Goal: Task Accomplishment & Management: Use online tool/utility

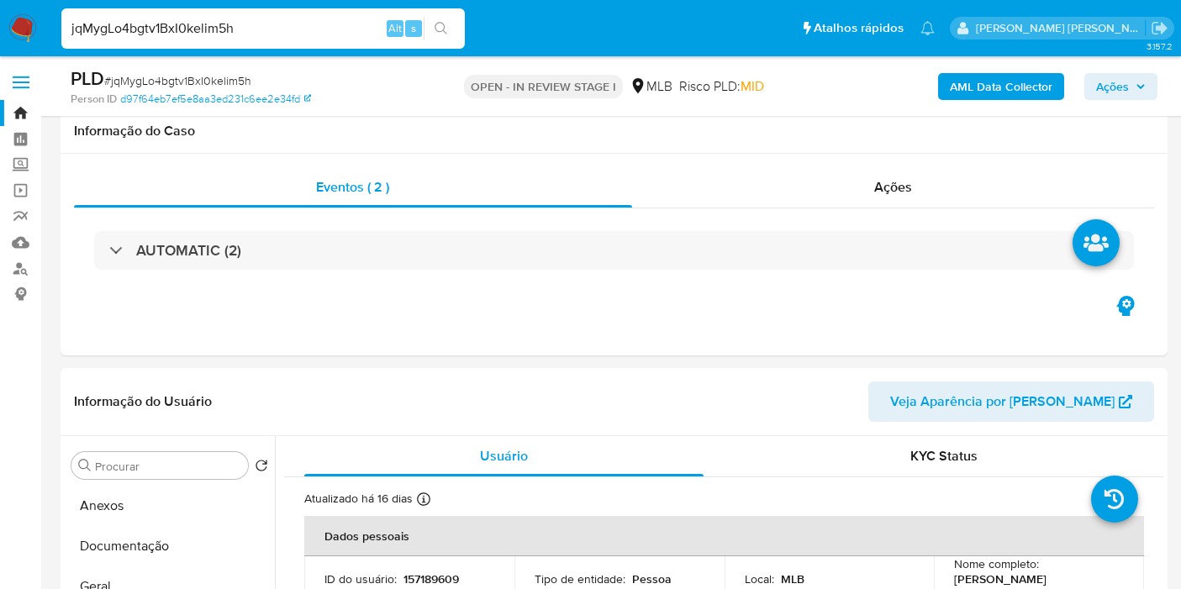
select select "10"
click at [171, 526] on button "Documentação" at bounding box center [170, 546] width 210 height 40
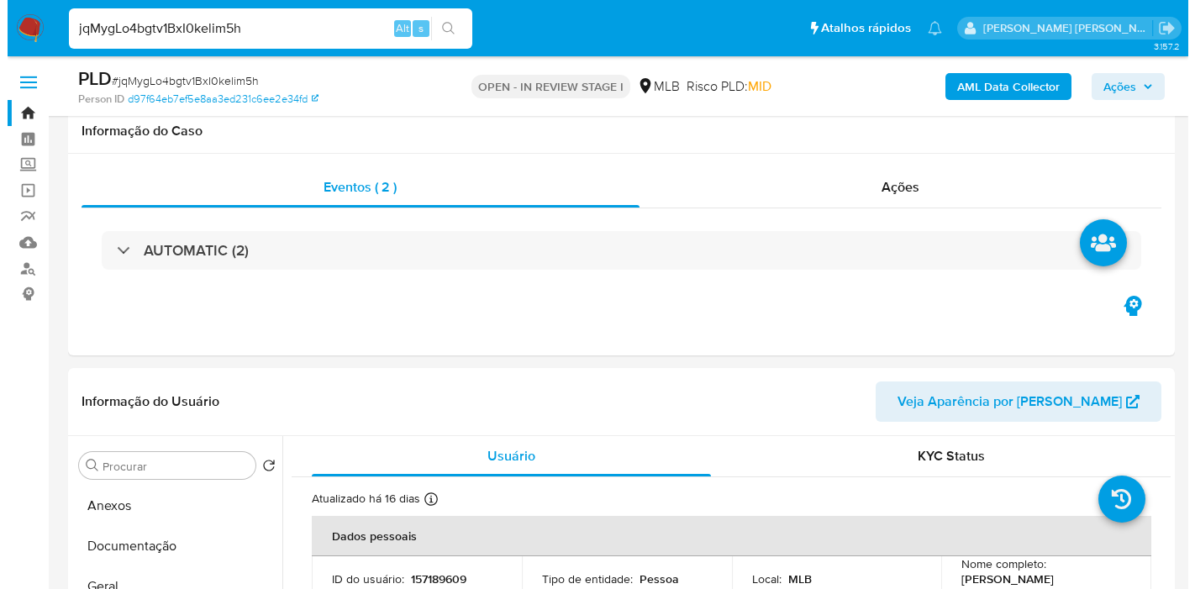
scroll to position [308, 0]
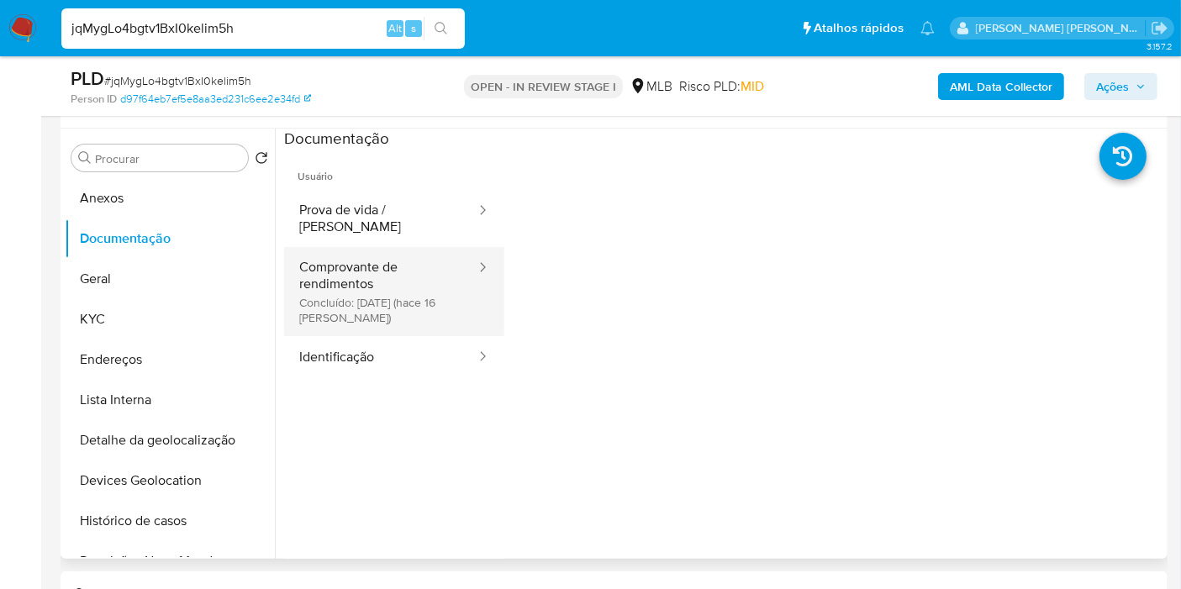
click at [392, 281] on button "Comprovante de rendimentos Concluído: [DATE] (hace 16 [PERSON_NAME])" at bounding box center [380, 291] width 193 height 89
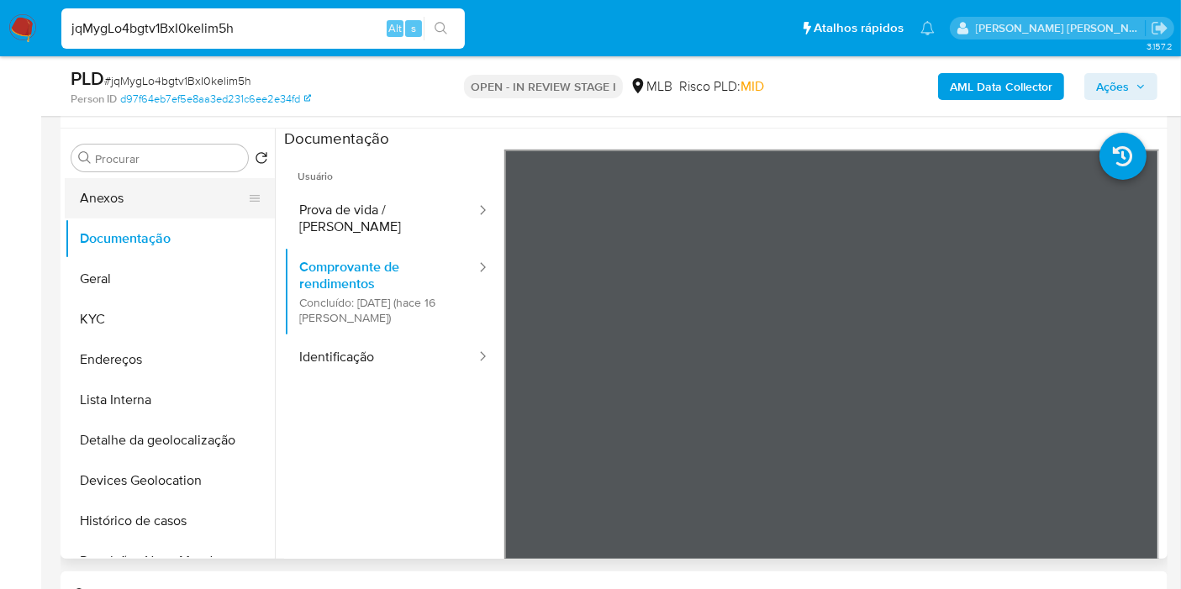
click at [146, 201] on button "Anexos" at bounding box center [163, 198] width 197 height 40
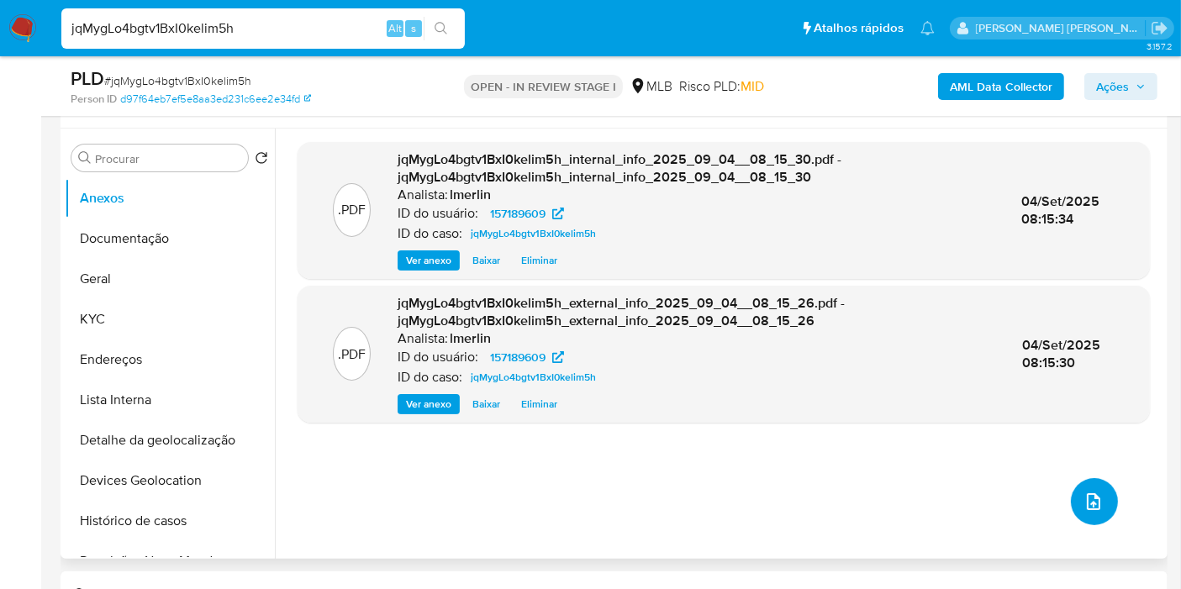
click at [1093, 494] on icon "upload-file" at bounding box center [1093, 502] width 20 height 20
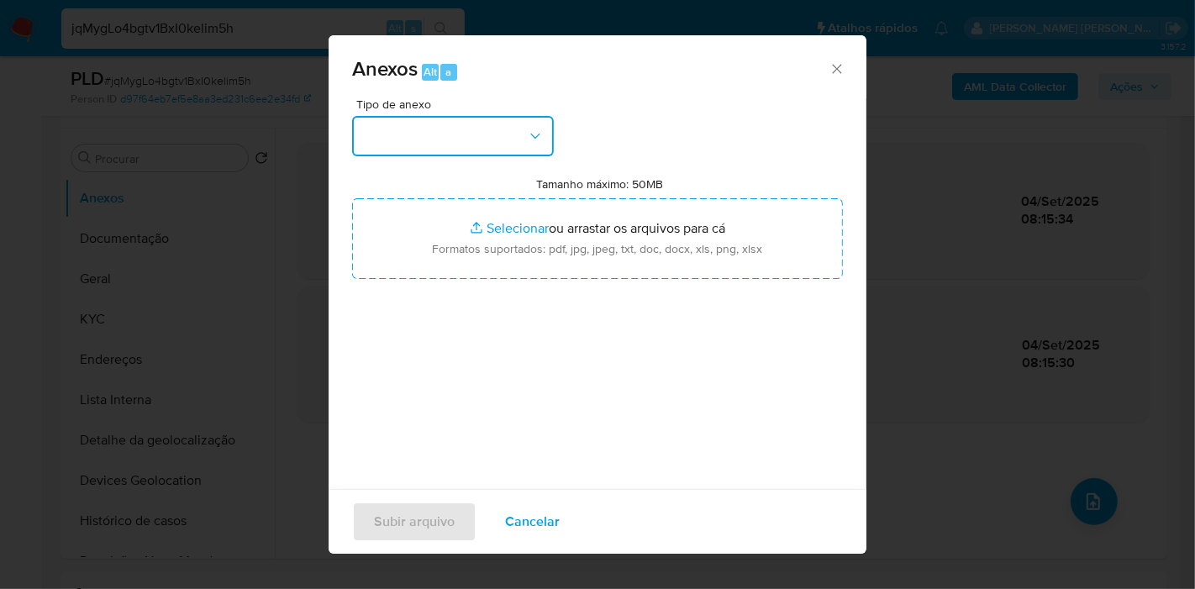
click at [461, 123] on button "button" at bounding box center [453, 136] width 202 height 40
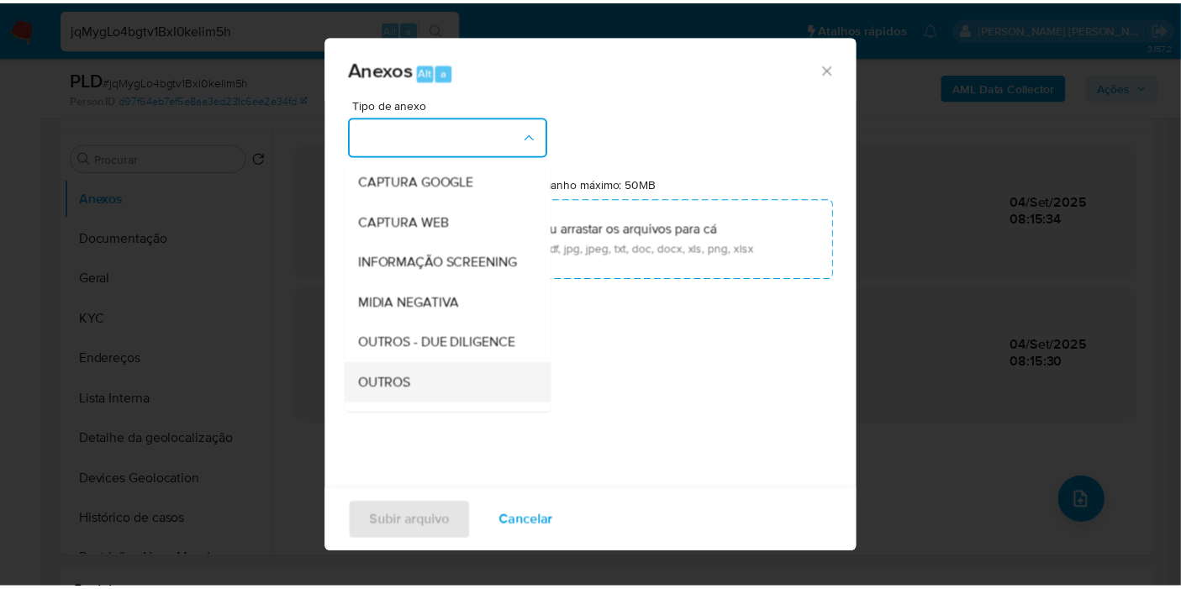
scroll to position [187, 0]
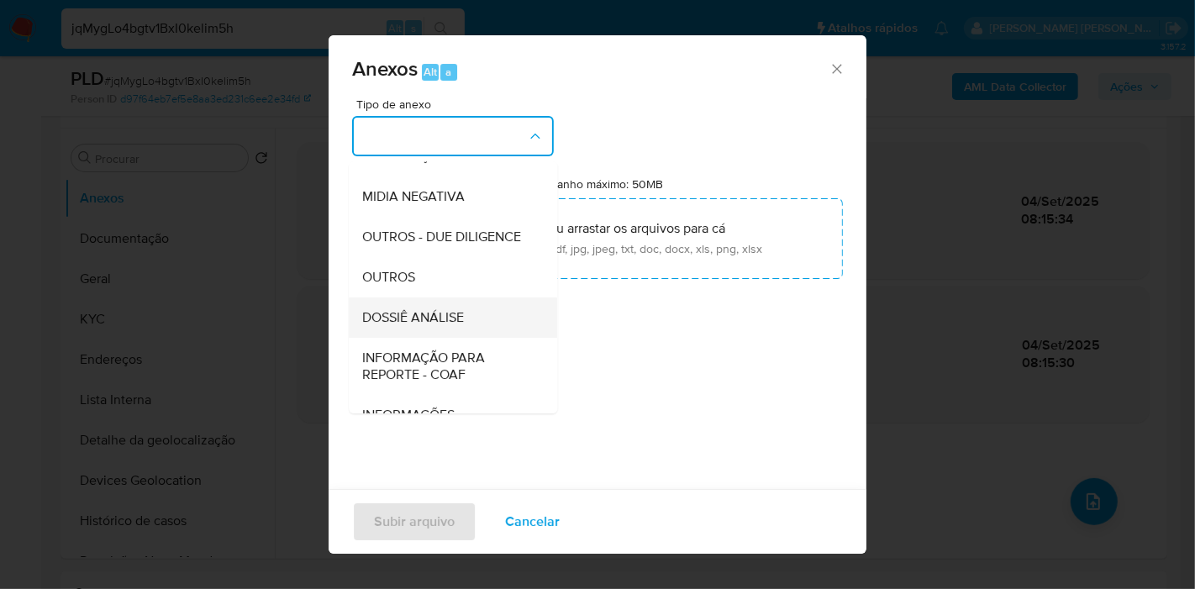
click at [473, 329] on div "DOSSIÊ ANÁLISE" at bounding box center [447, 317] width 171 height 40
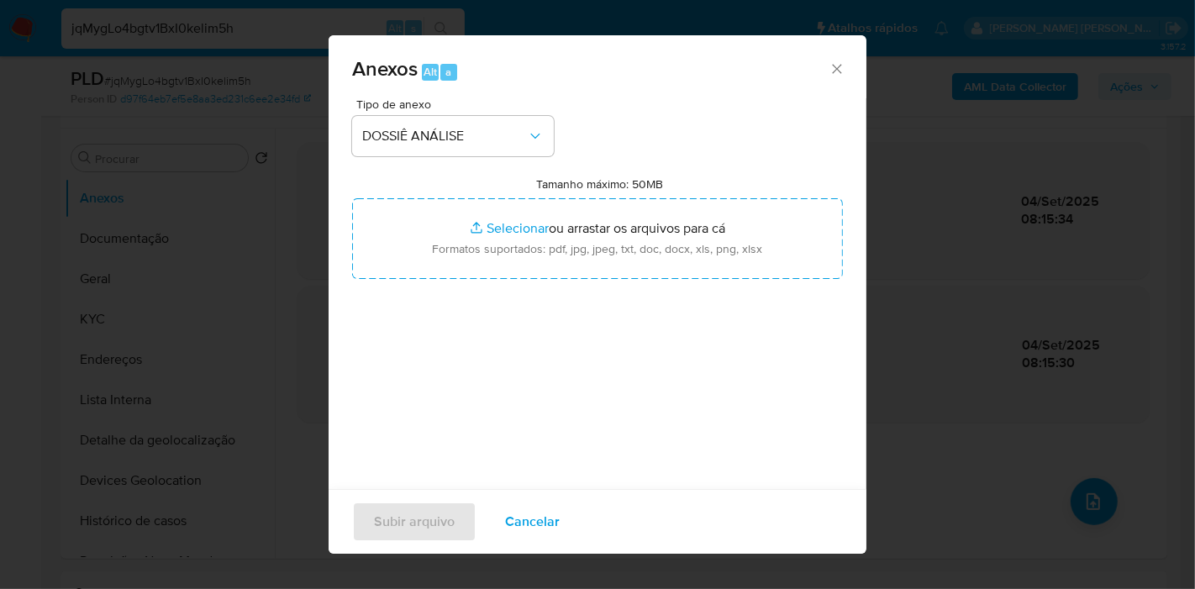
click at [535, 195] on div "Tamanho máximo: 50MB Selecionar arquivos Selecionar ou arrastar os arquivos par…" at bounding box center [597, 227] width 491 height 103
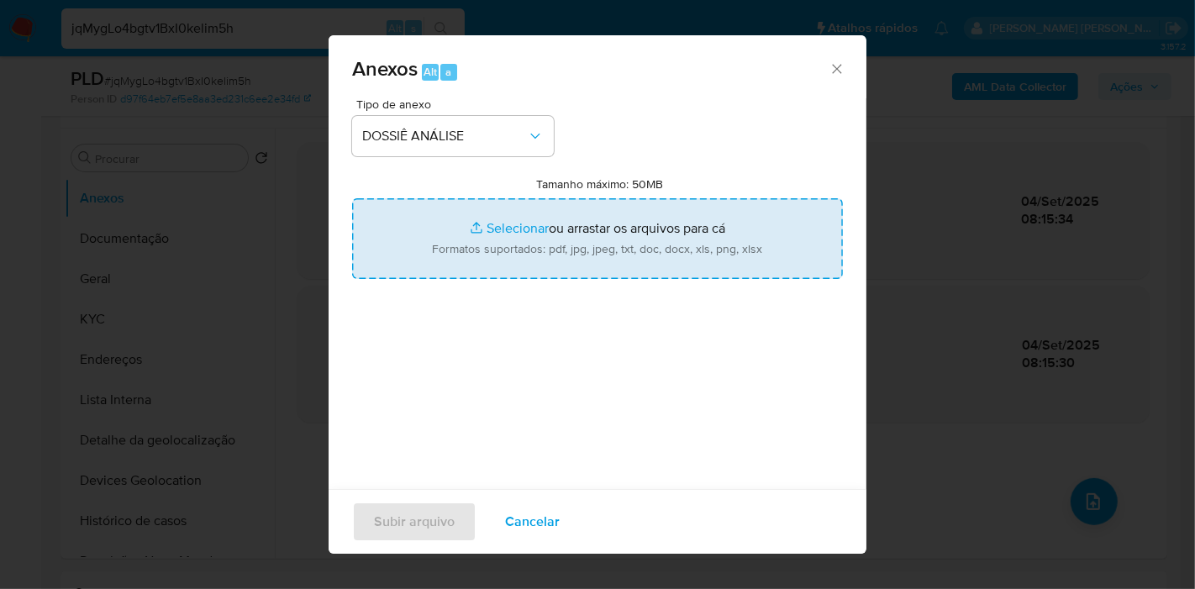
click at [539, 255] on input "Tamanho máximo: 50MB Selecionar arquivos" at bounding box center [597, 238] width 491 height 81
type input "C:\fakepath\SAR - XXX - CPF 11616856777 - ARTHUR CARVALHO TORRES MENDONCA.pdf"
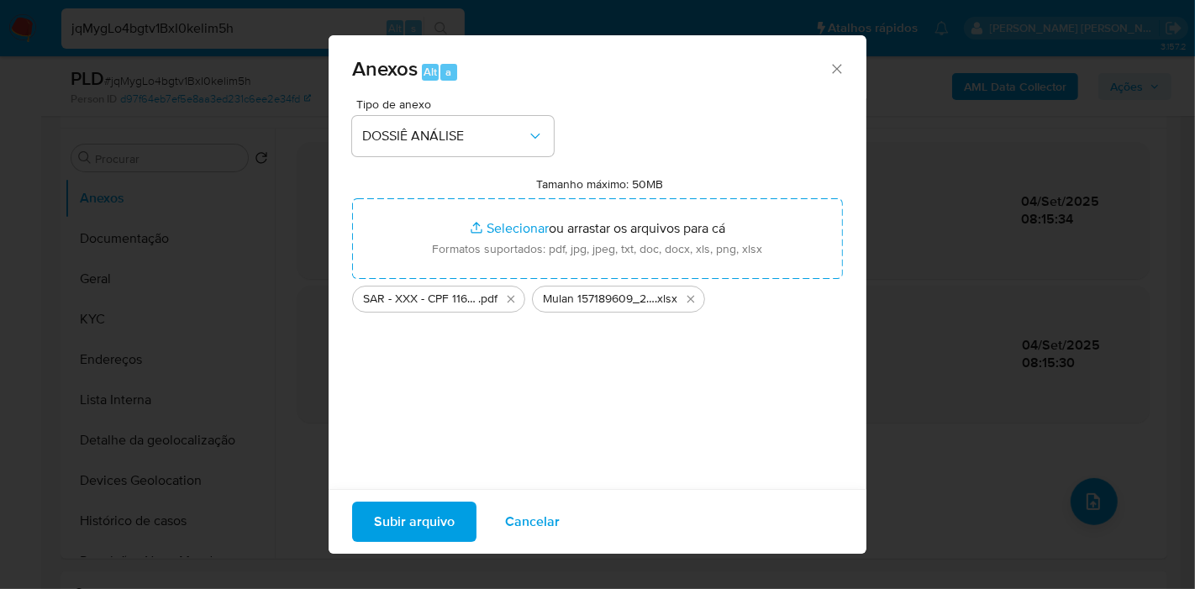
click at [422, 519] on span "Subir arquivo" at bounding box center [414, 521] width 81 height 37
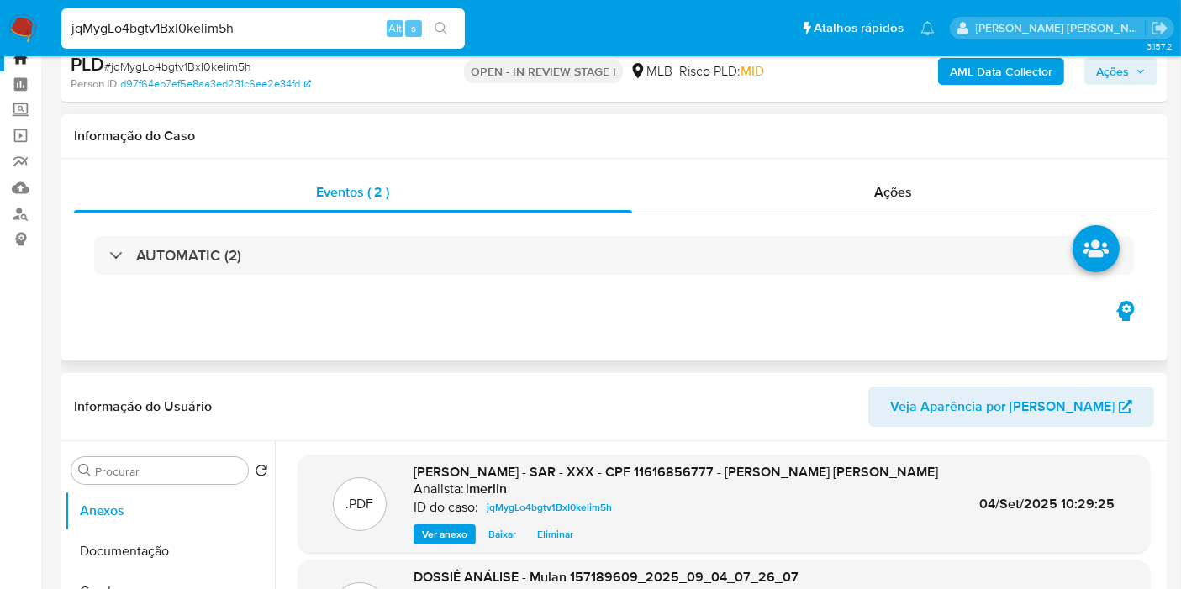
scroll to position [0, 0]
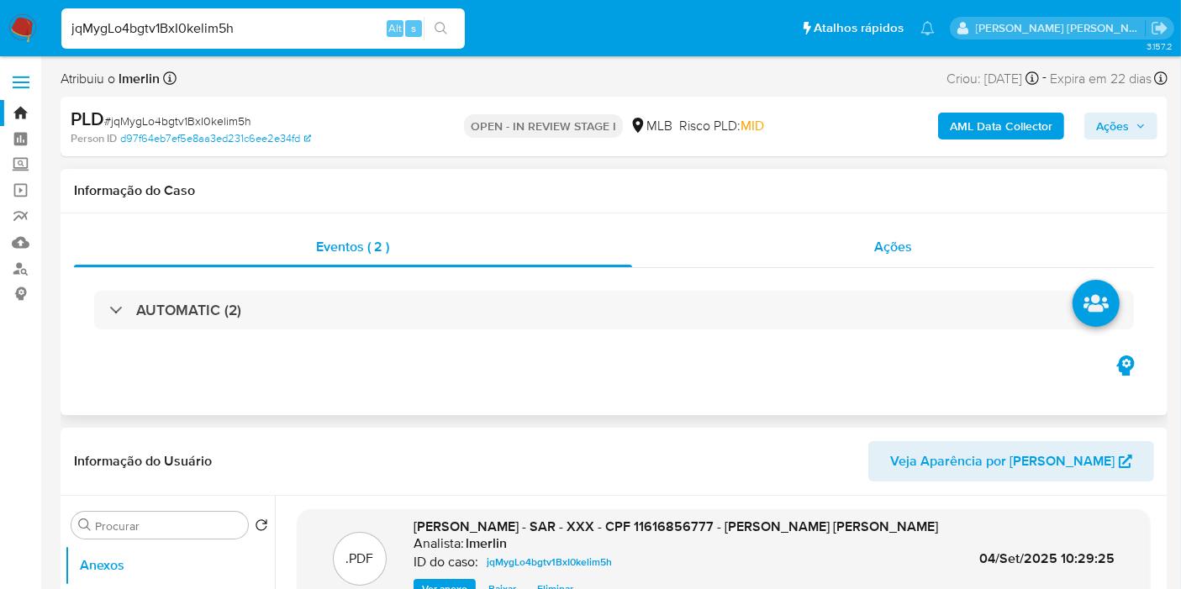
click at [965, 262] on div "Ações" at bounding box center [893, 247] width 523 height 40
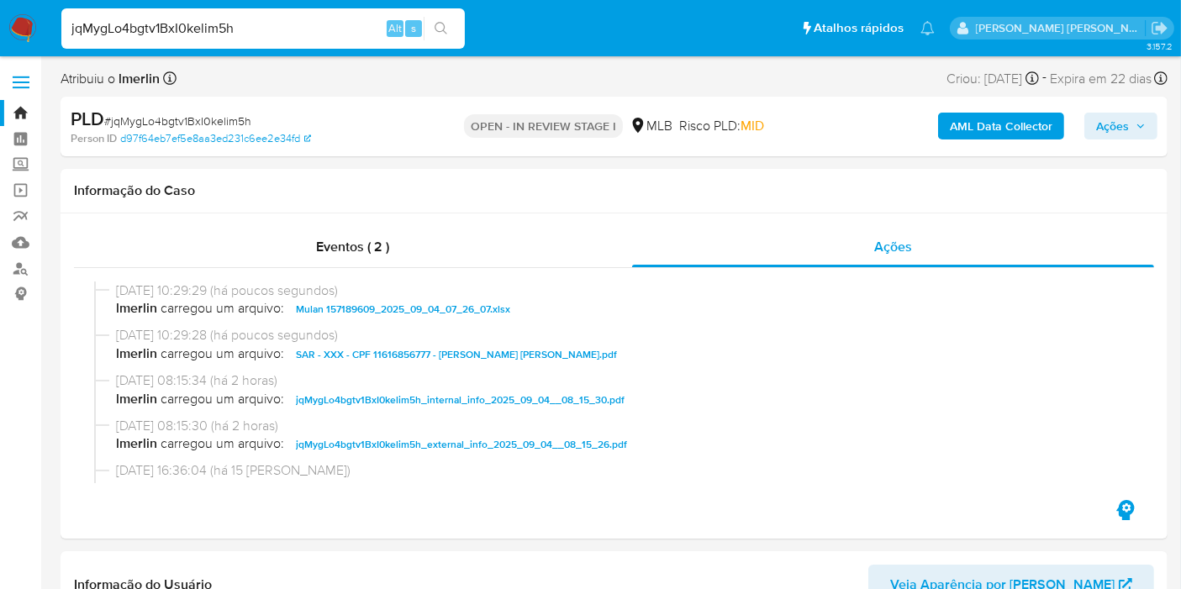
click at [1116, 124] on span "Ações" at bounding box center [1112, 126] width 33 height 27
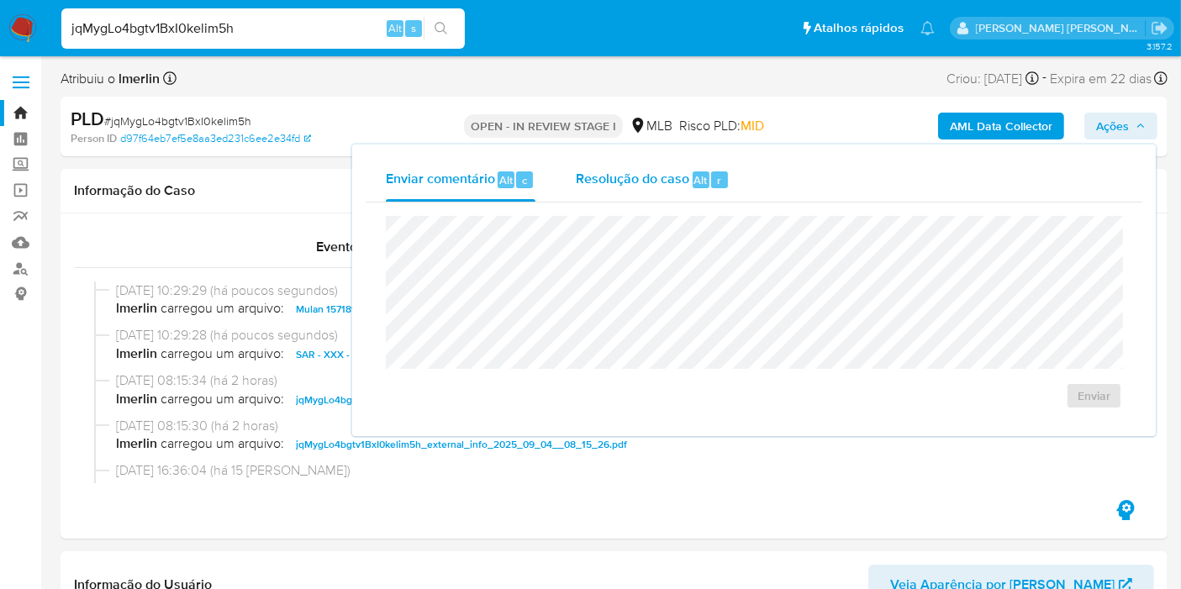
click at [634, 174] on span "Resolução do caso" at bounding box center [632, 179] width 113 height 19
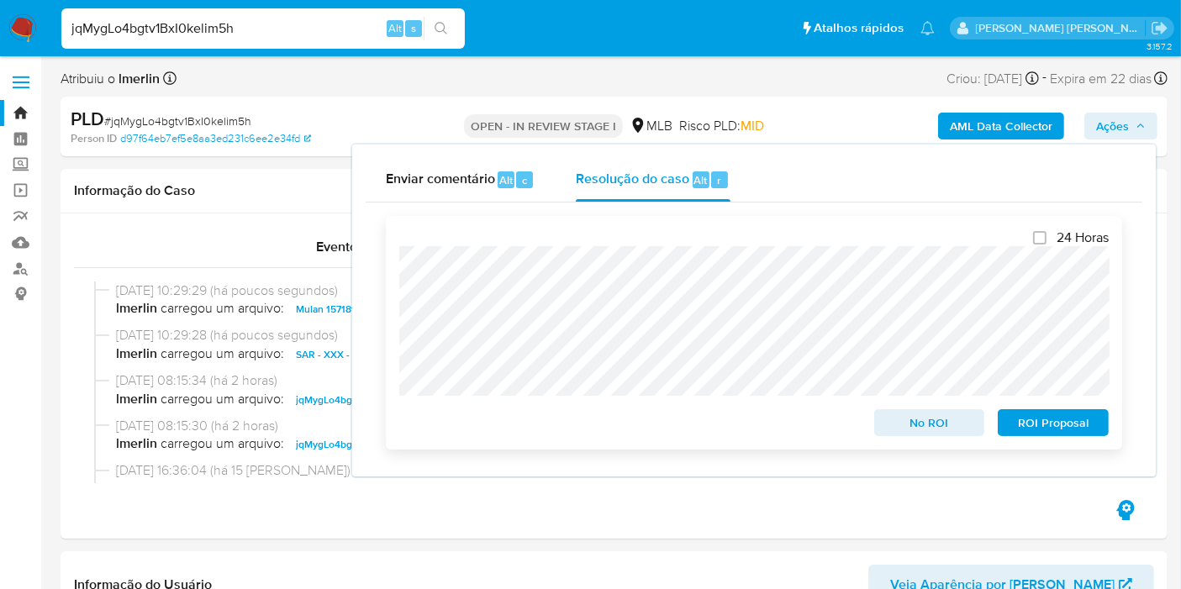
click at [1045, 433] on span "ROI Proposal" at bounding box center [1052, 423] width 87 height 24
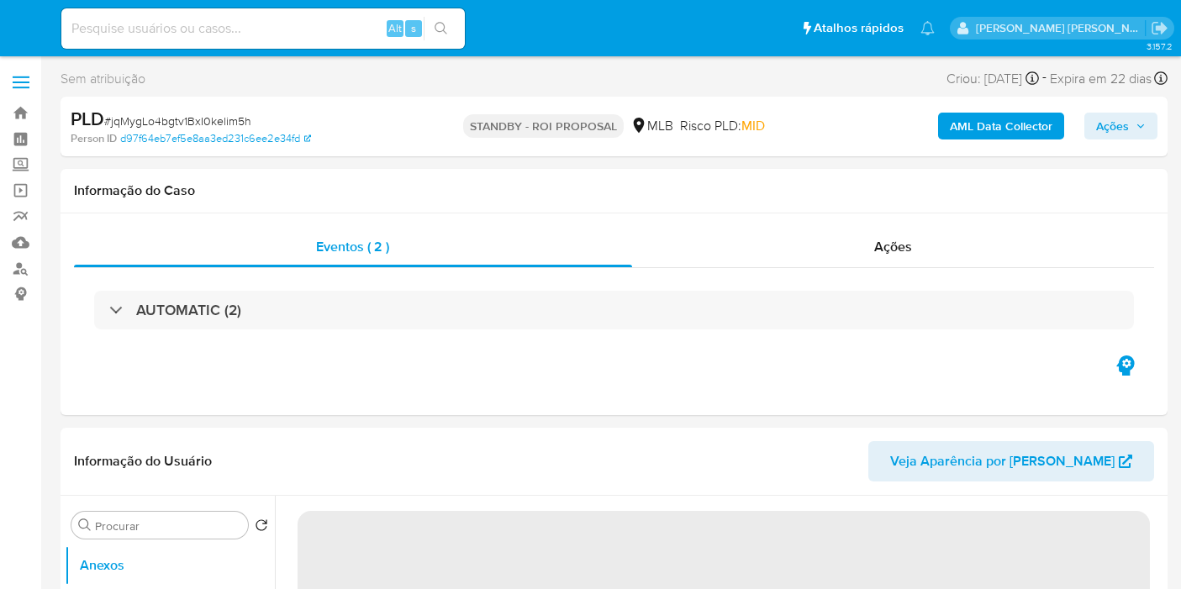
select select "10"
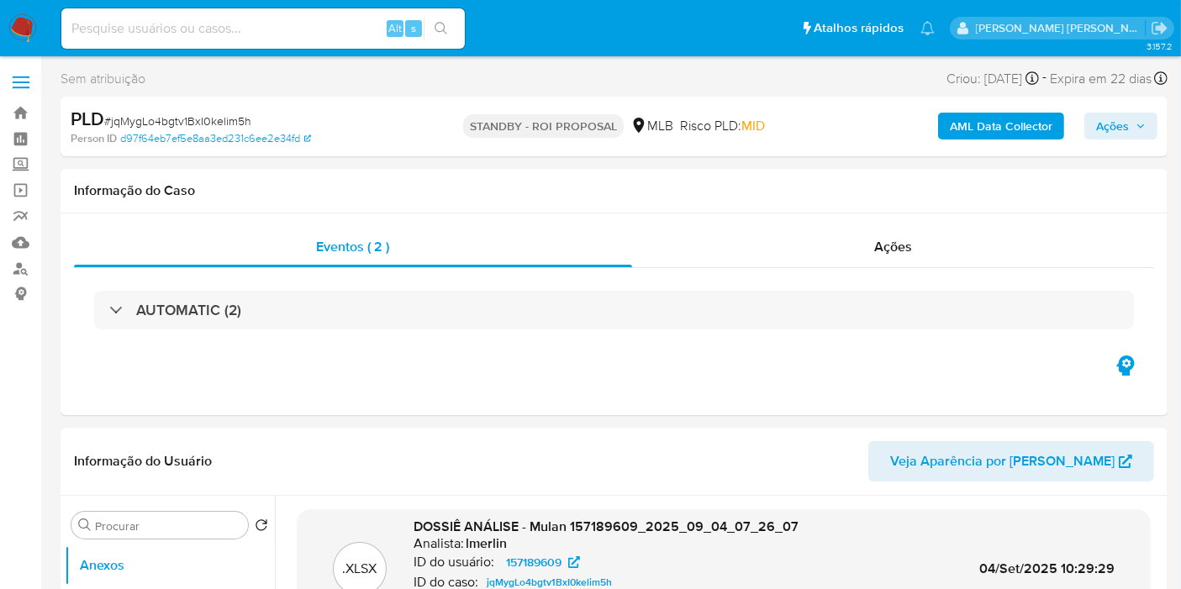
click at [218, 29] on input at bounding box center [262, 29] width 403 height 22
paste input "vm0WobFX8ECviYFC5kuOa6M8"
type input "vm0WobFX8ECviYFC5kuOa6M8"
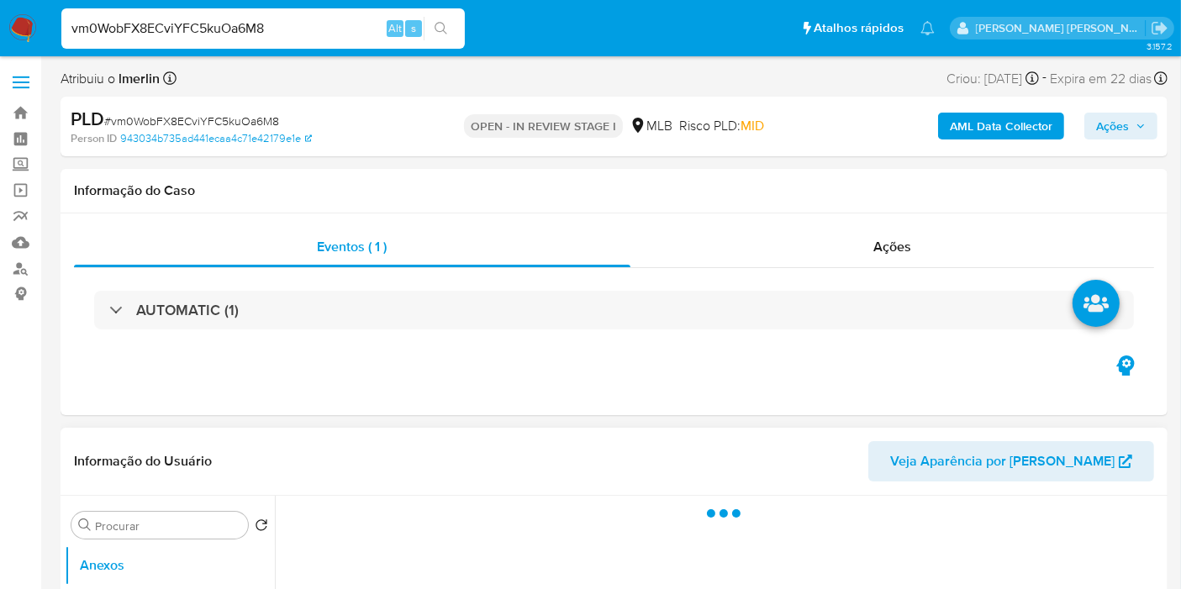
select select "10"
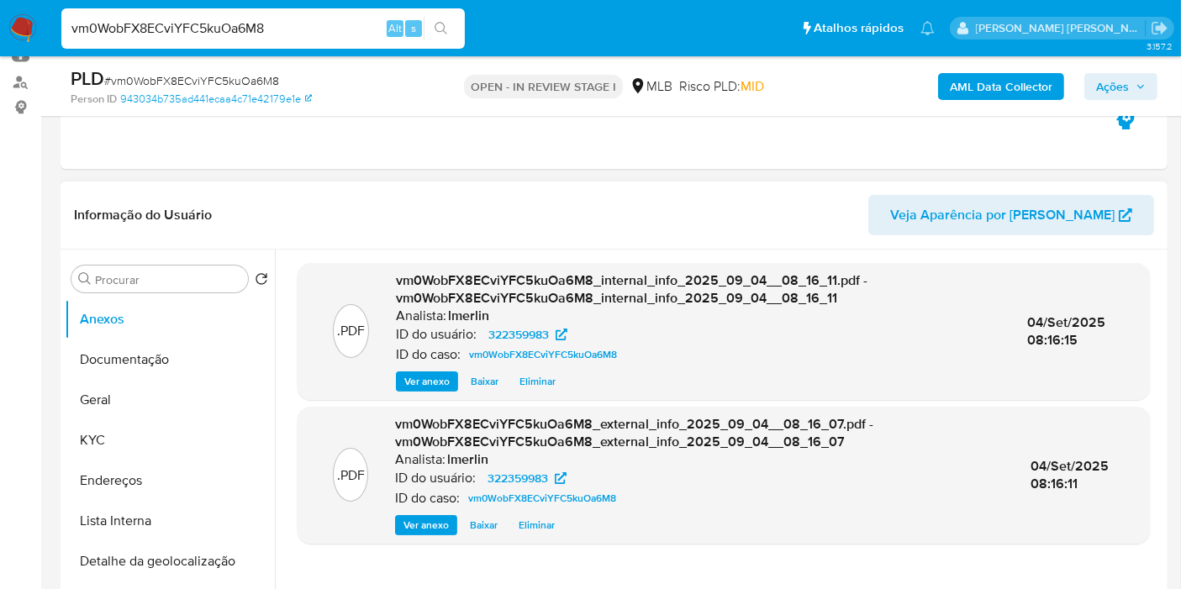
scroll to position [280, 0]
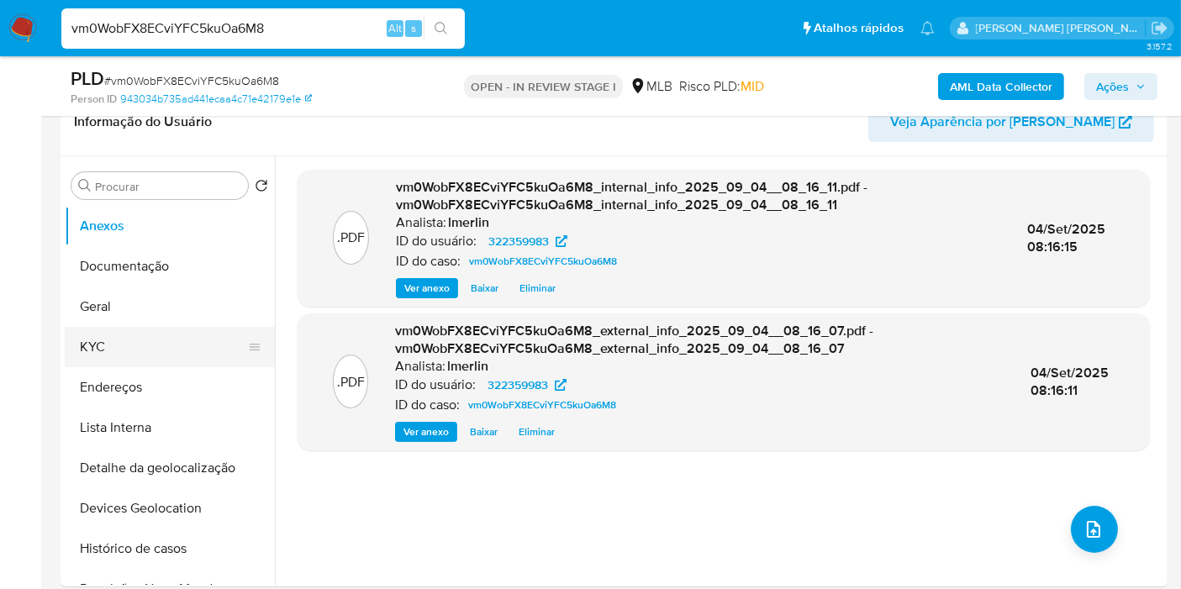
click at [150, 339] on button "KYC" at bounding box center [163, 347] width 197 height 40
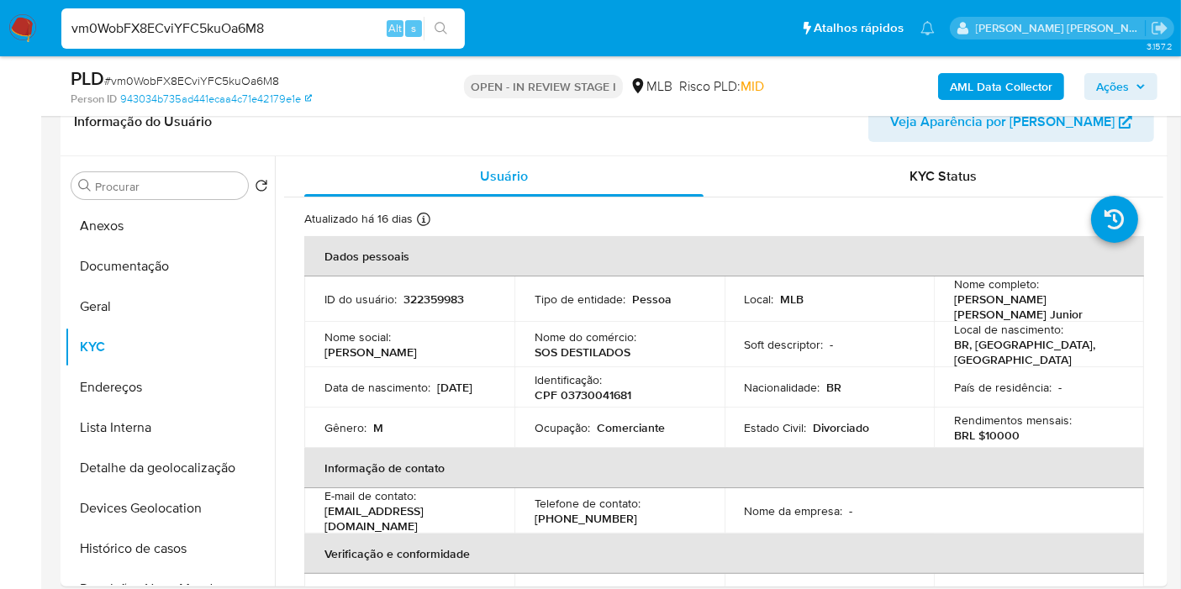
click at [596, 392] on p "CPF 03730041681" at bounding box center [582, 394] width 97 height 15
copy p "03730041681"
click at [603, 420] on p "Comerciante" at bounding box center [631, 427] width 68 height 15
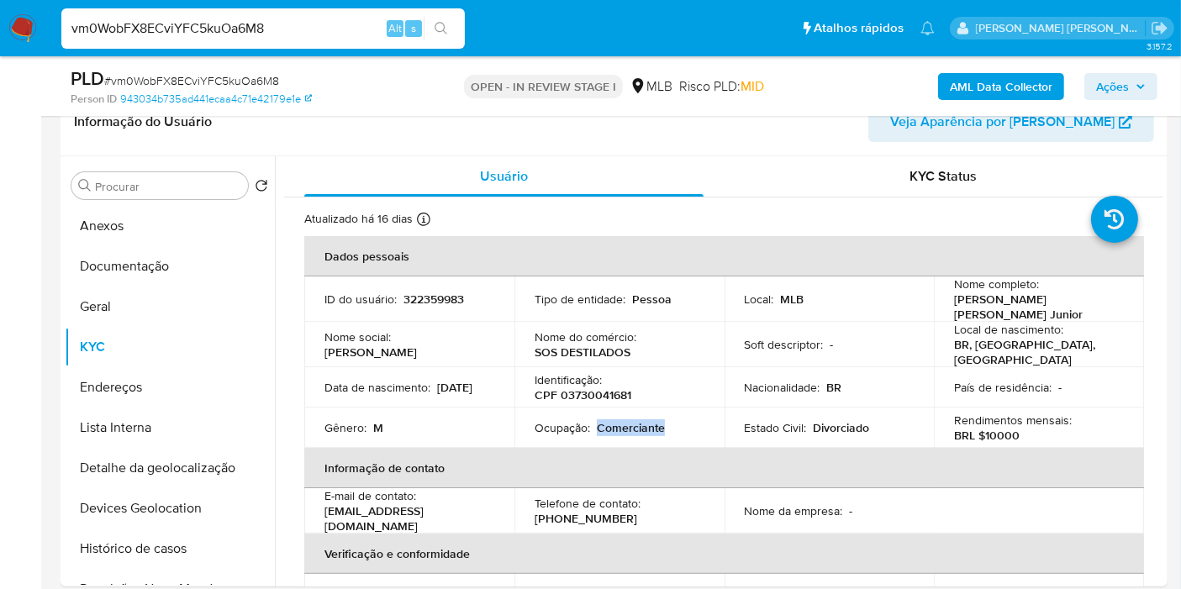
copy p "Comerciante"
click at [177, 405] on button "Endereços" at bounding box center [163, 387] width 197 height 40
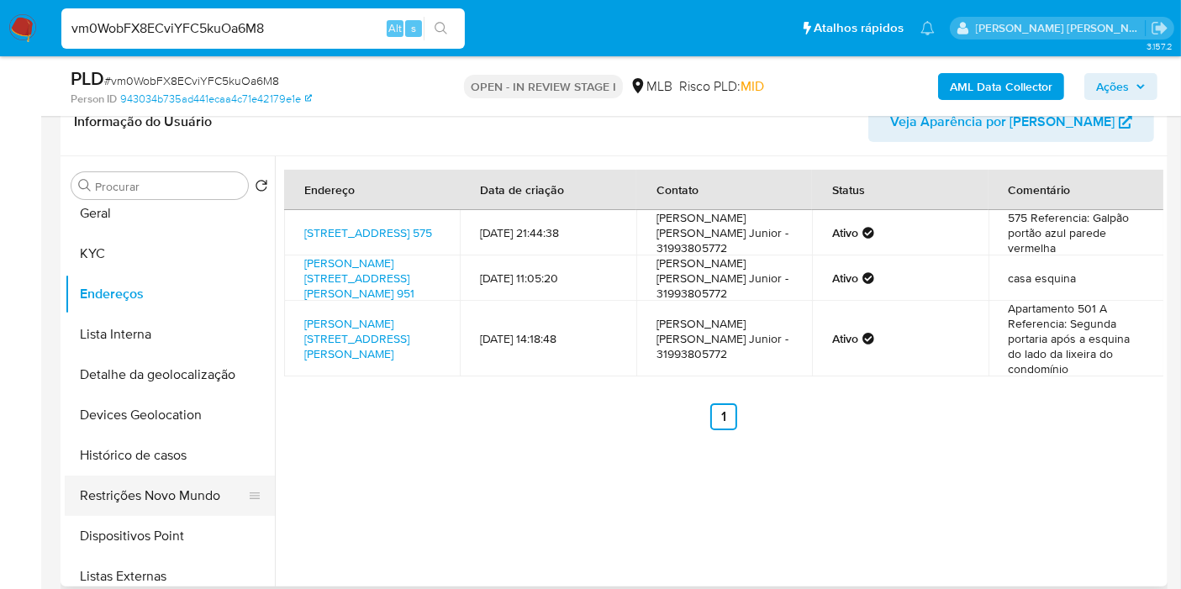
click at [174, 506] on button "Restrições Novo Mundo" at bounding box center [163, 496] width 197 height 40
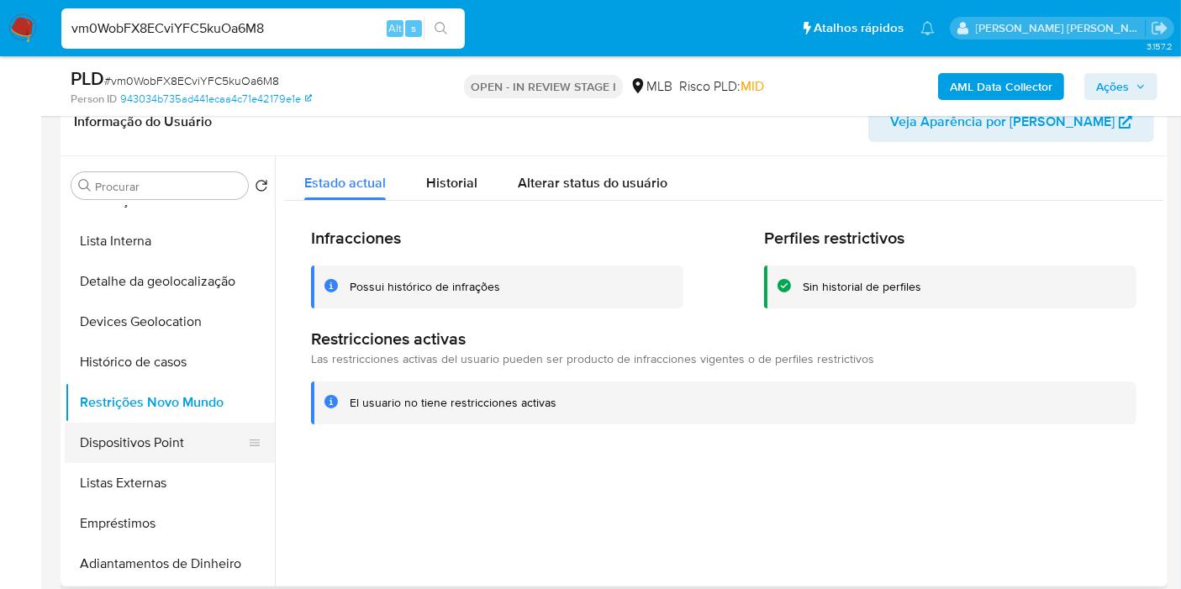
scroll to position [0, 0]
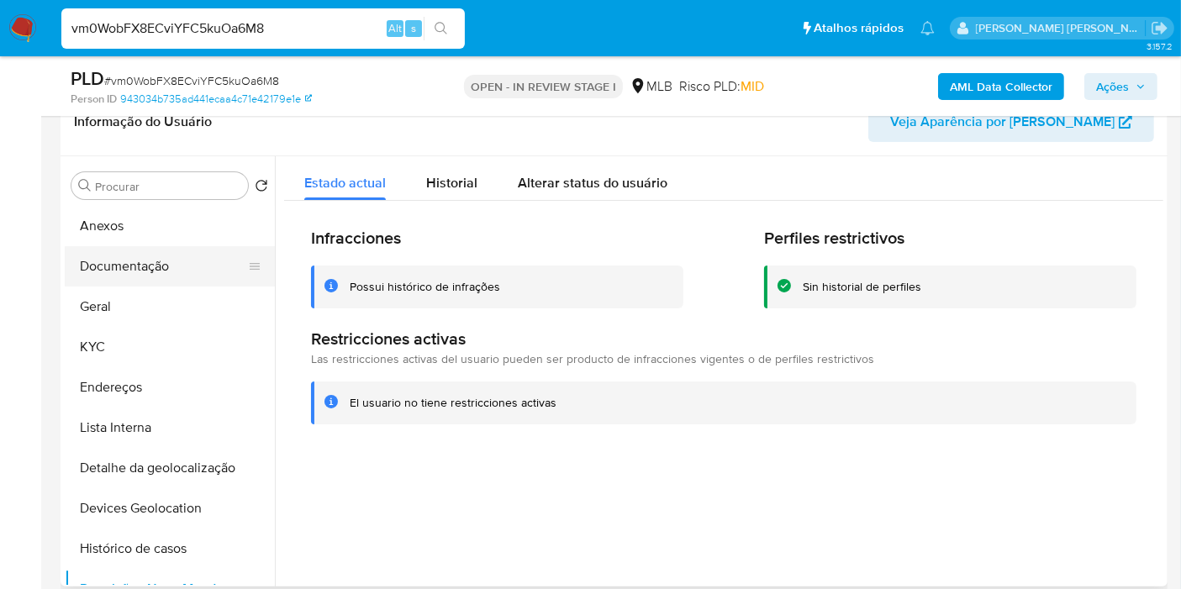
click at [157, 259] on button "Documentação" at bounding box center [163, 266] width 197 height 40
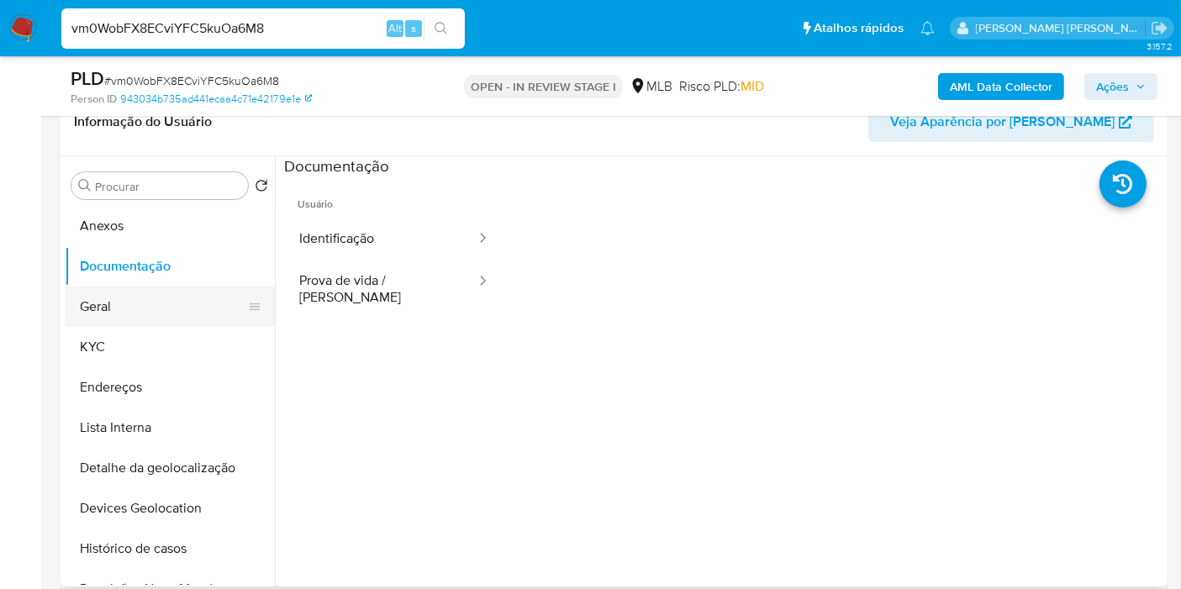
click at [182, 311] on button "Geral" at bounding box center [163, 307] width 197 height 40
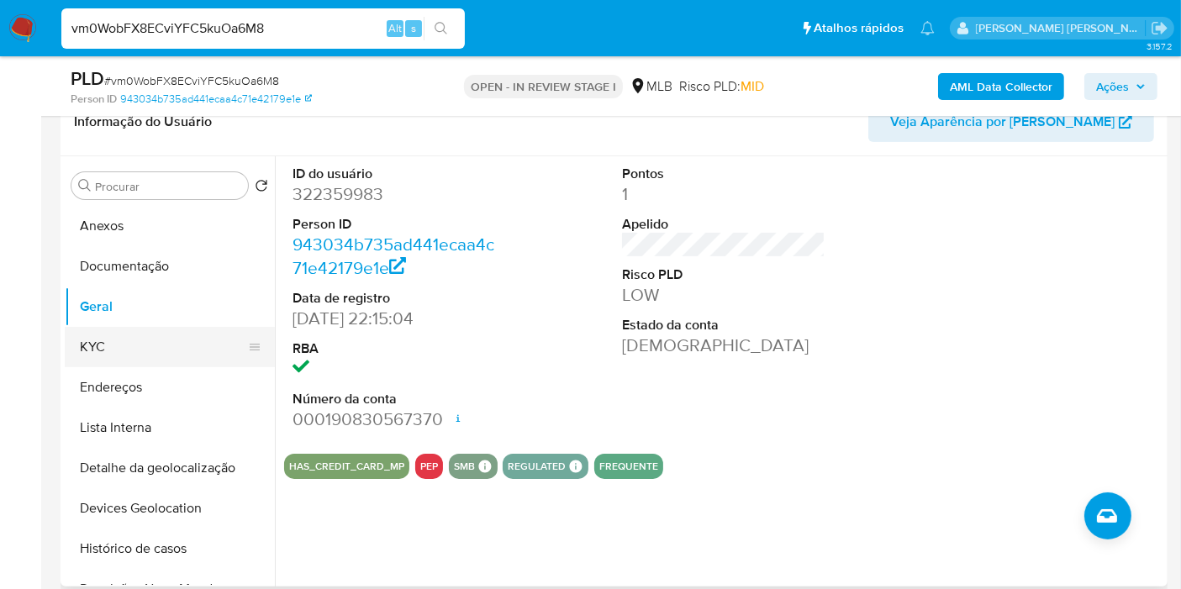
click at [151, 345] on button "KYC" at bounding box center [163, 347] width 197 height 40
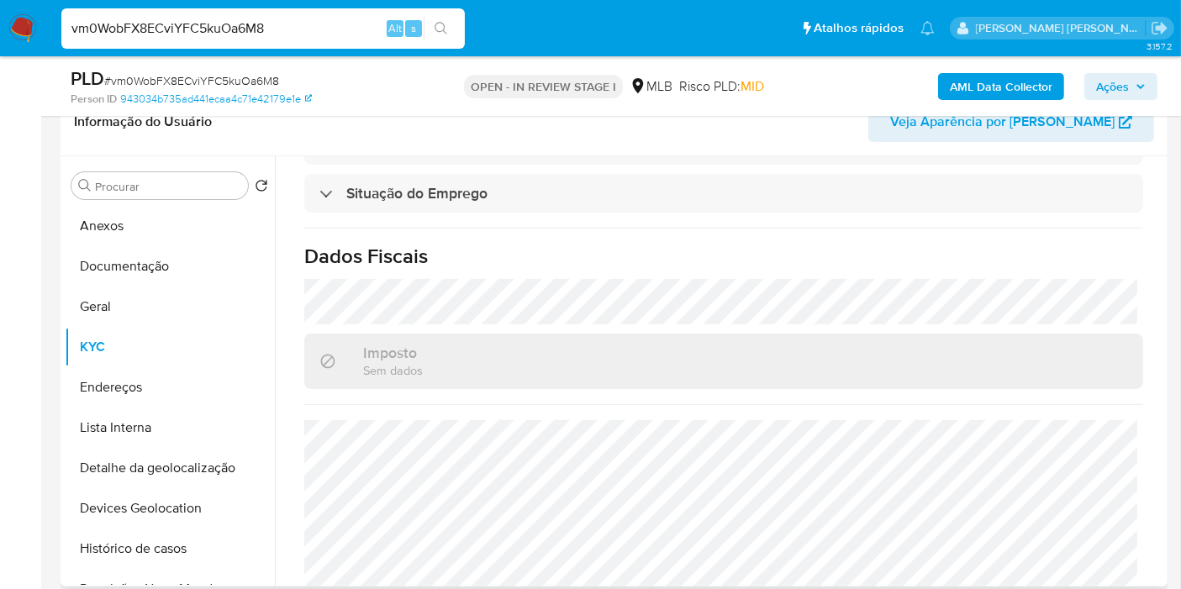
scroll to position [763, 0]
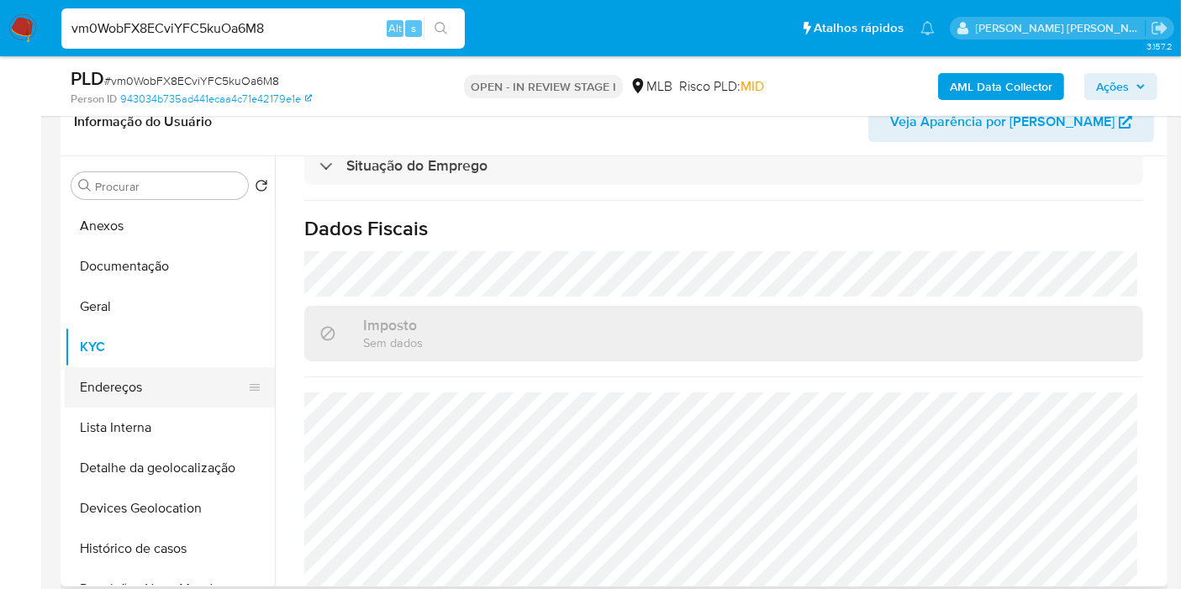
click at [98, 397] on button "Endereços" at bounding box center [163, 387] width 197 height 40
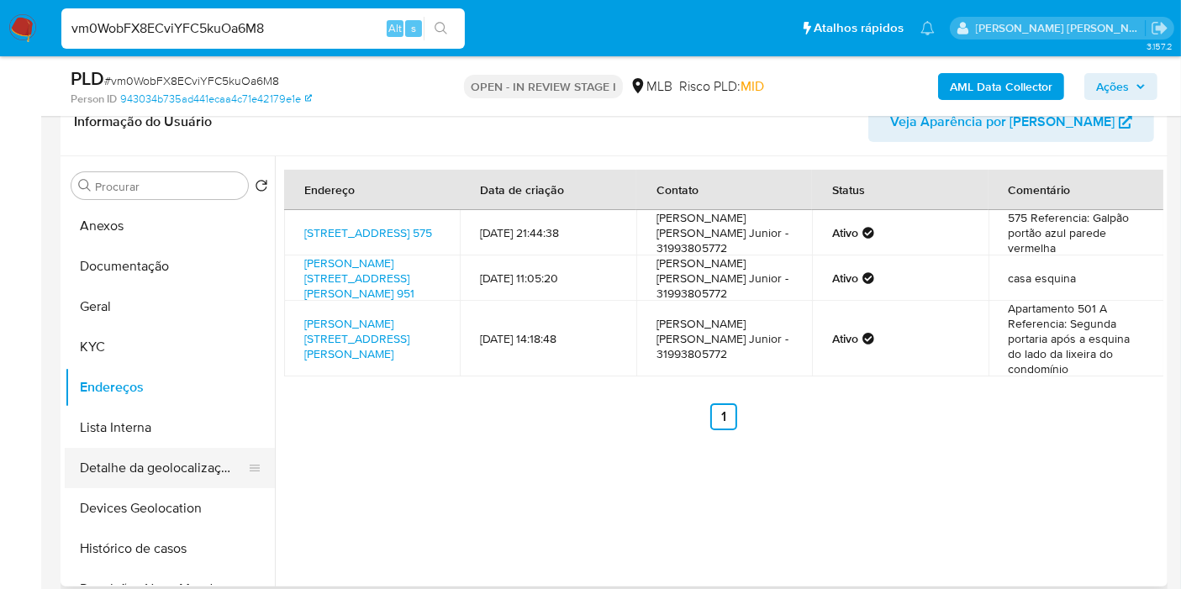
drag, startPoint x: 141, startPoint y: 476, endPoint x: 144, endPoint y: 452, distance: 24.5
click at [141, 476] on button "Detalhe da geolocalização" at bounding box center [163, 468] width 197 height 40
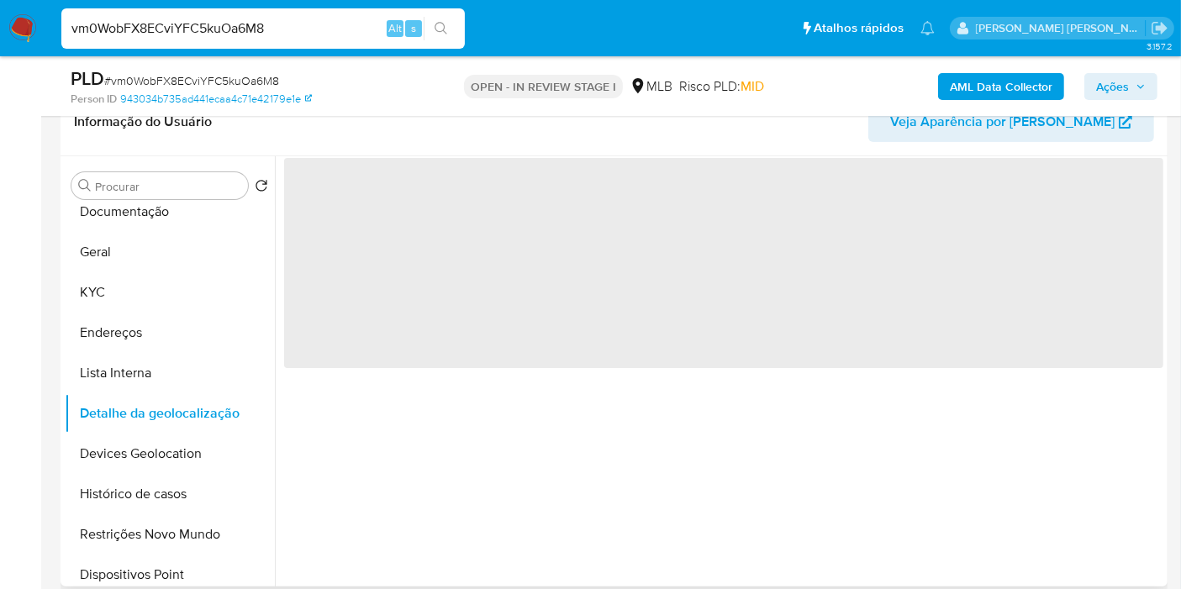
scroll to position [93, 0]
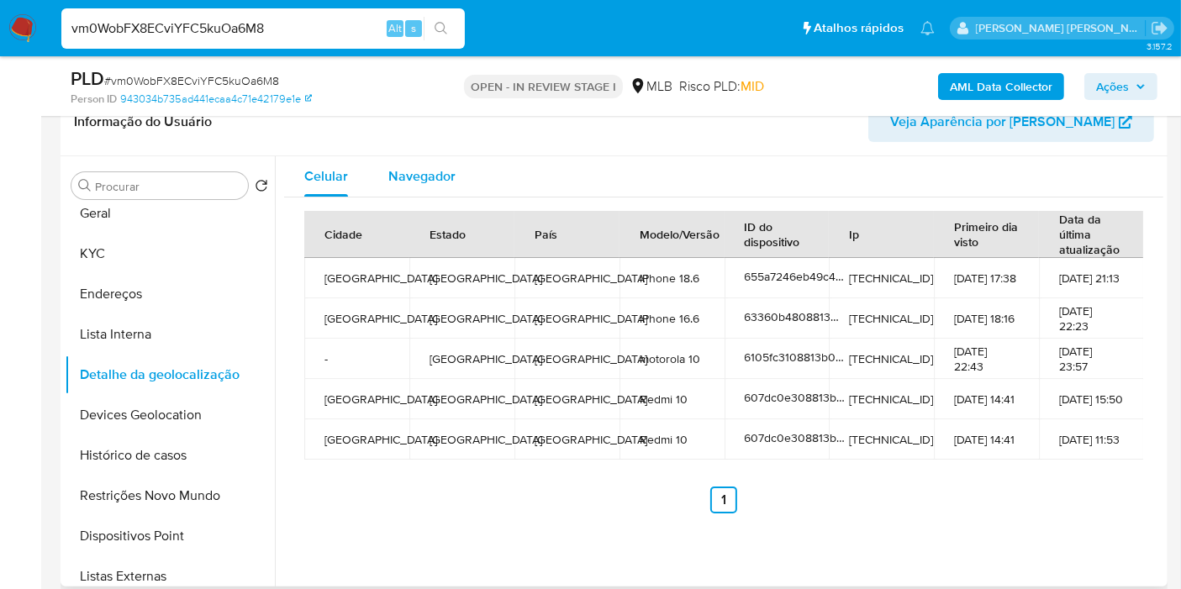
click at [440, 169] on span "Navegador" at bounding box center [421, 175] width 67 height 19
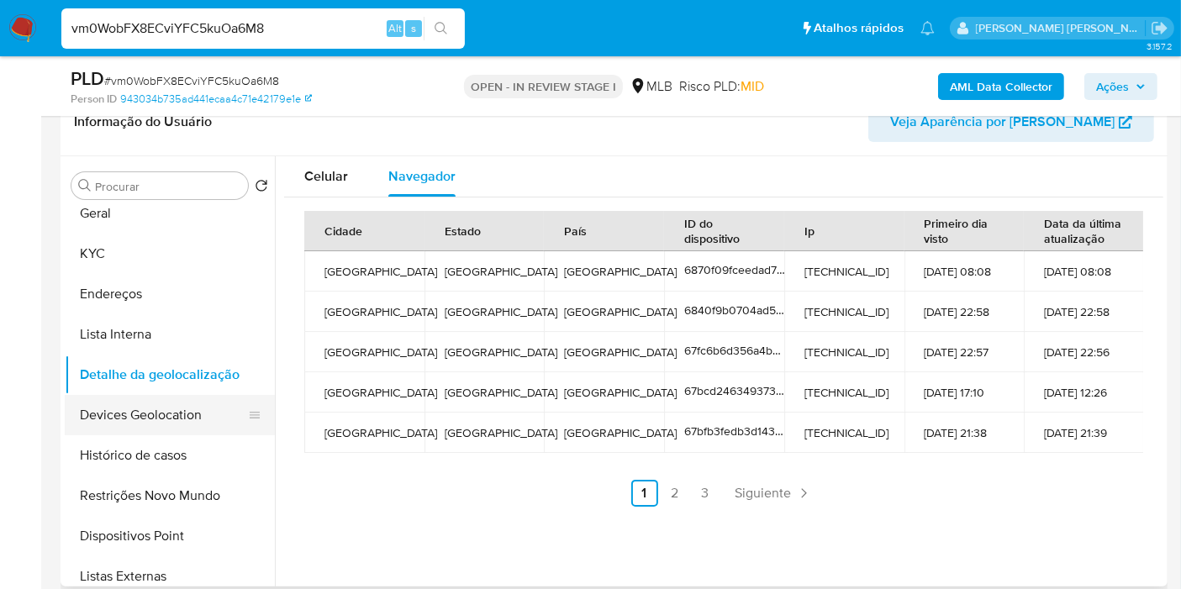
click at [110, 429] on button "Devices Geolocation" at bounding box center [163, 415] width 197 height 40
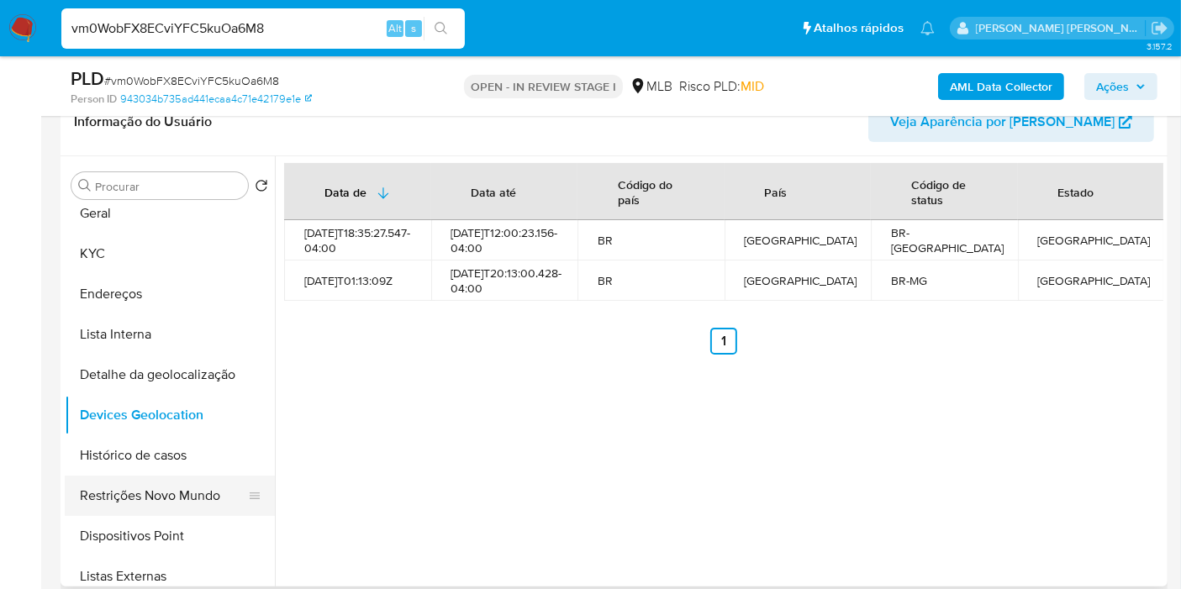
click at [158, 501] on button "Restrições Novo Mundo" at bounding box center [163, 496] width 197 height 40
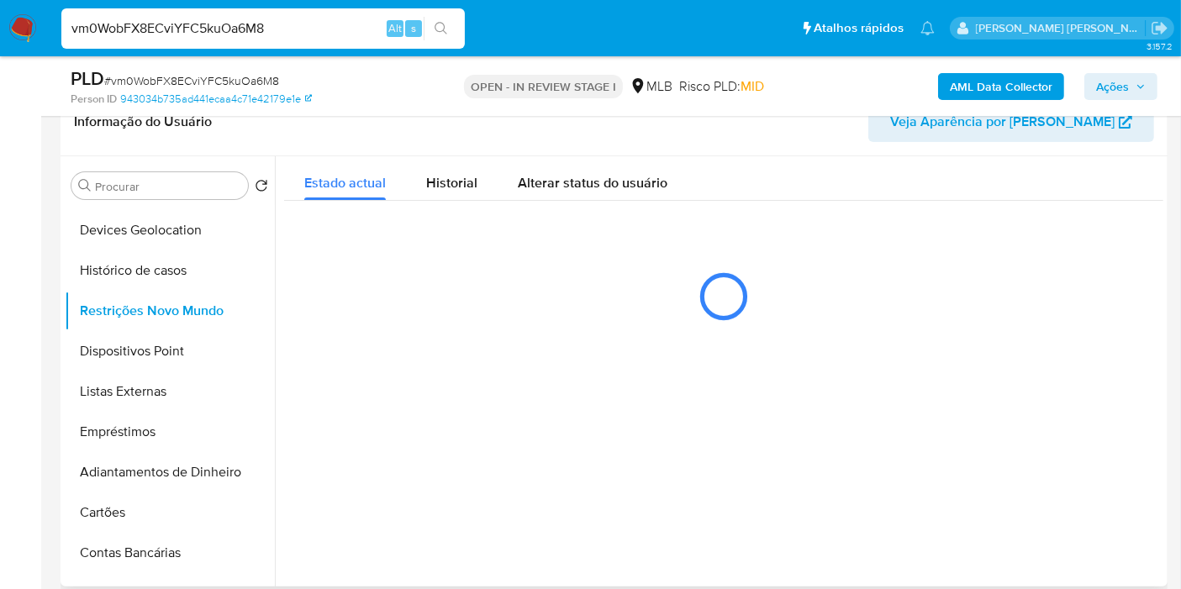
scroll to position [280, 0]
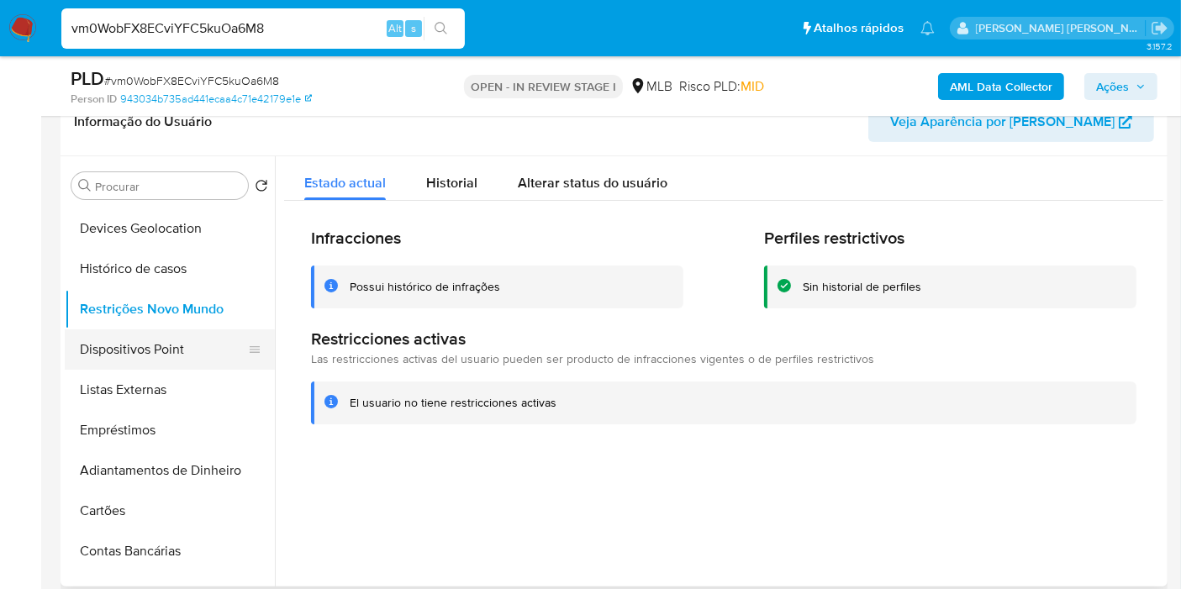
click at [197, 345] on button "Dispositivos Point" at bounding box center [163, 349] width 197 height 40
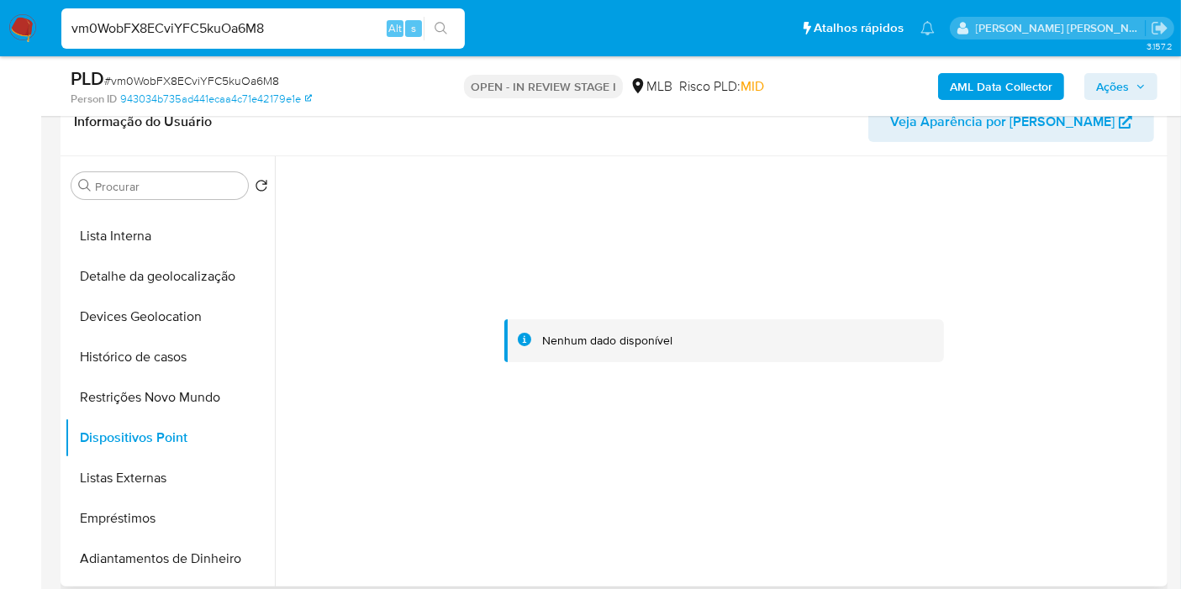
scroll to position [0, 0]
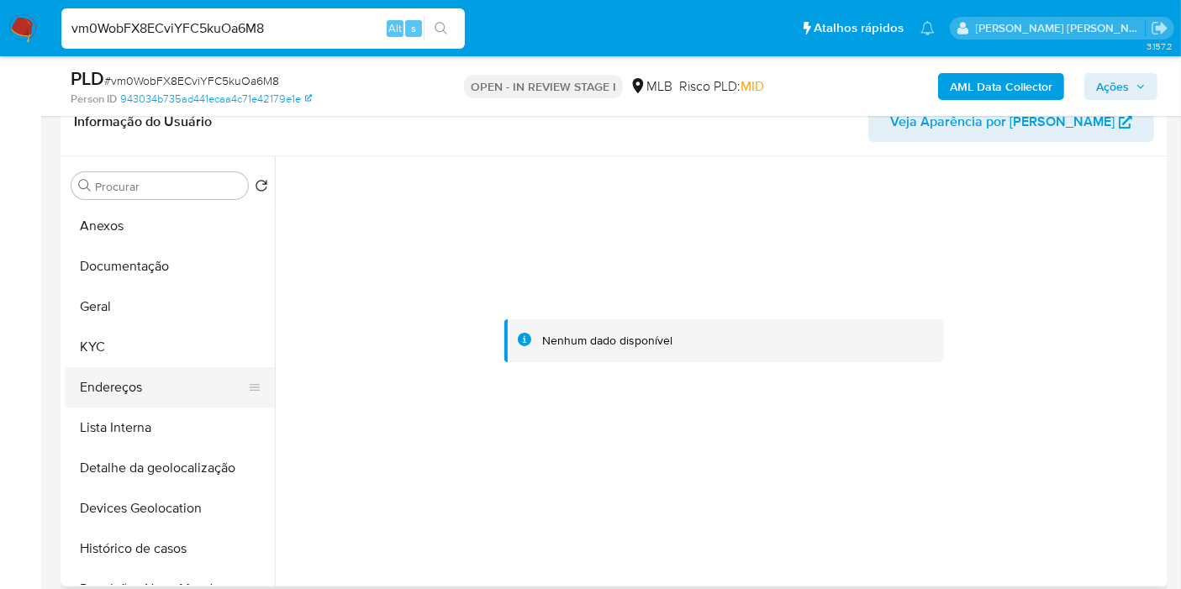
click at [141, 386] on button "Endereços" at bounding box center [163, 387] width 197 height 40
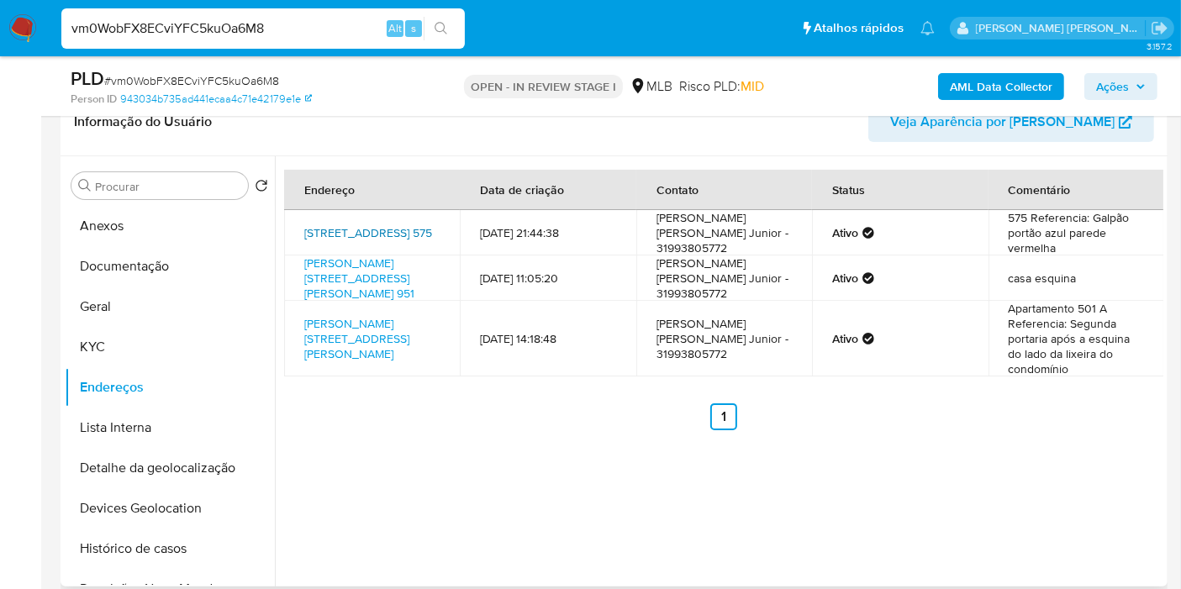
click at [353, 227] on link "[STREET_ADDRESS] 575" at bounding box center [368, 232] width 128 height 17
click at [129, 336] on button "KYC" at bounding box center [163, 347] width 197 height 40
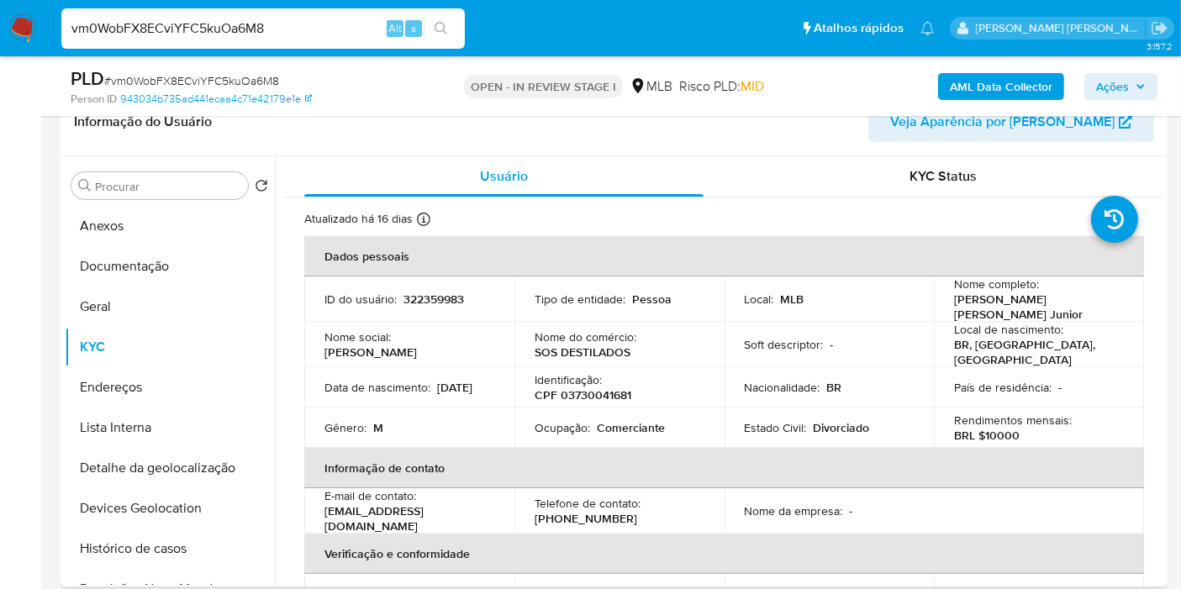
click at [608, 387] on p "CPF 03730041681" at bounding box center [582, 394] width 97 height 15
copy p "03730041681"
click at [653, 372] on div "Identificação : CPF 03730041681" at bounding box center [619, 387] width 170 height 30
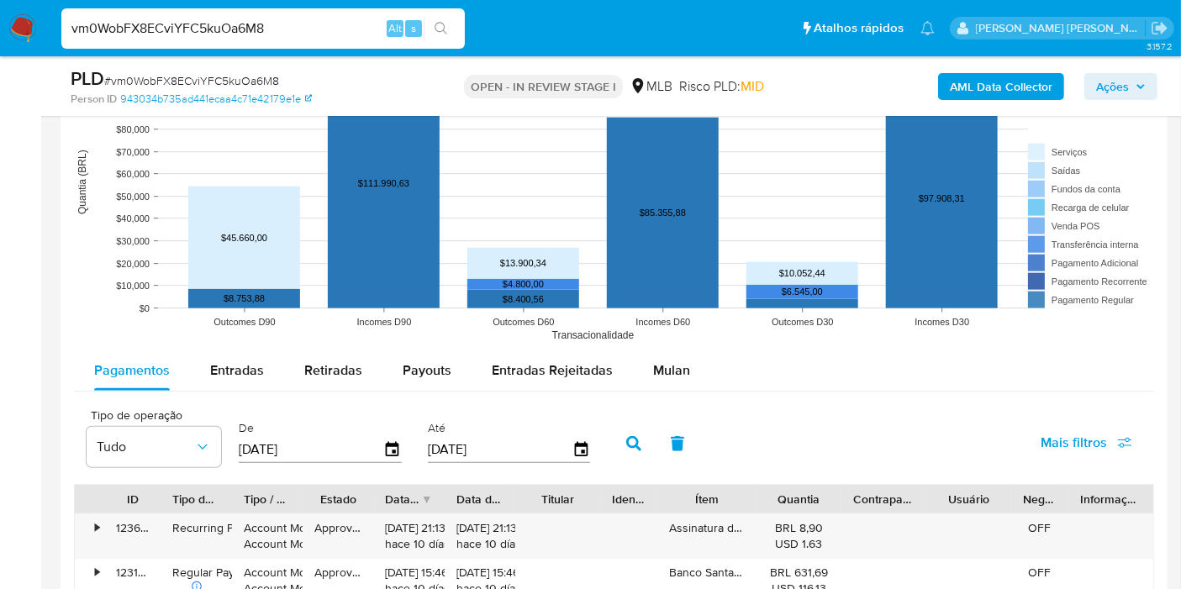
scroll to position [1867, 0]
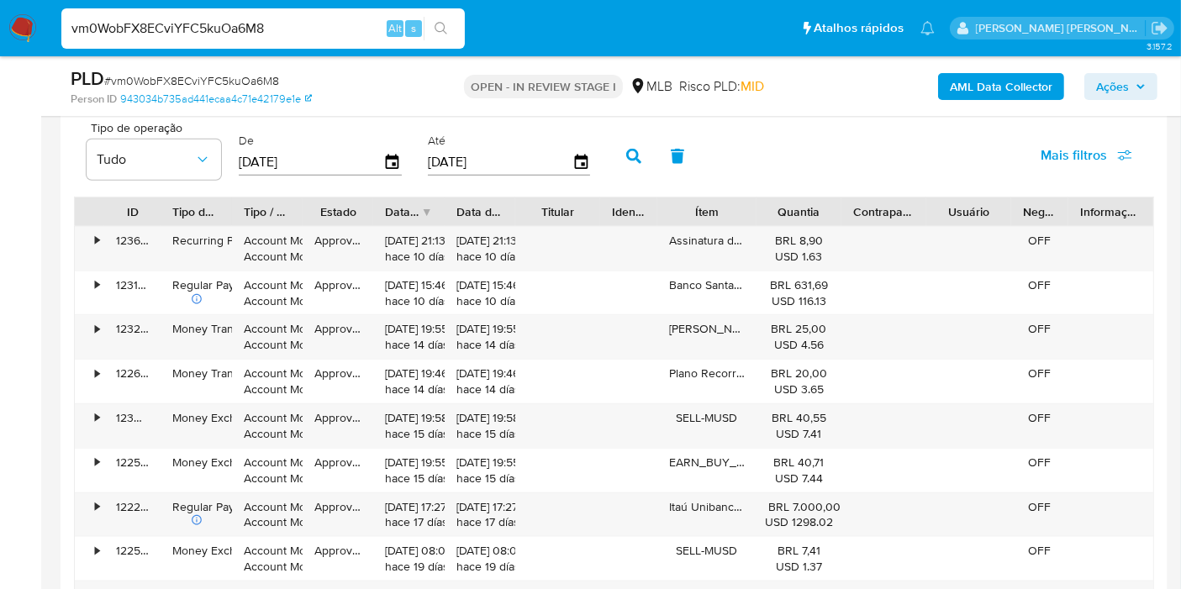
click at [1092, 149] on span "Mais filtros" at bounding box center [1073, 155] width 66 height 40
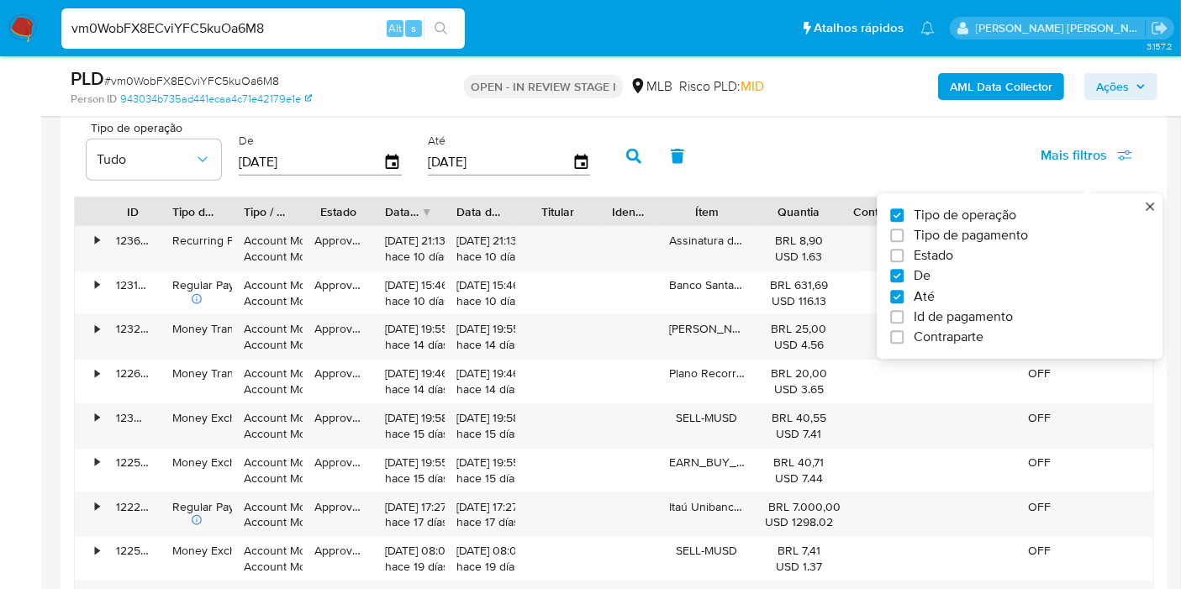
click at [1018, 229] on span "Tipo de pagamento" at bounding box center [970, 236] width 114 height 17
click at [903, 229] on input "Tipo de pagamento" at bounding box center [896, 235] width 13 height 13
checkbox input "true"
type input "[DATE]"
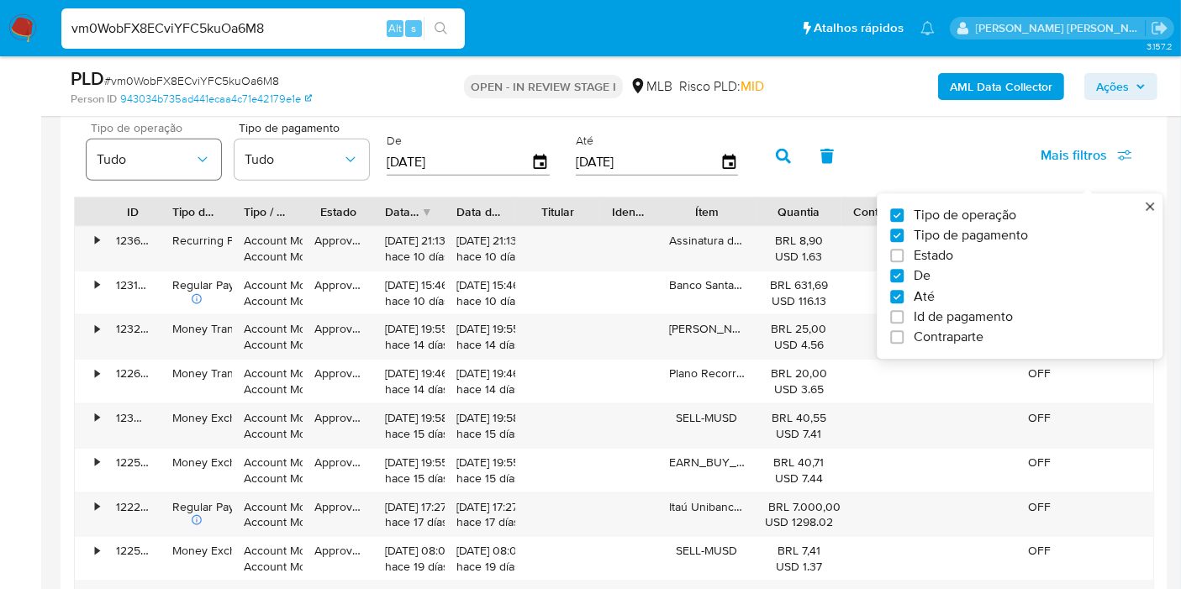
click at [197, 162] on icon "button" at bounding box center [202, 159] width 17 height 17
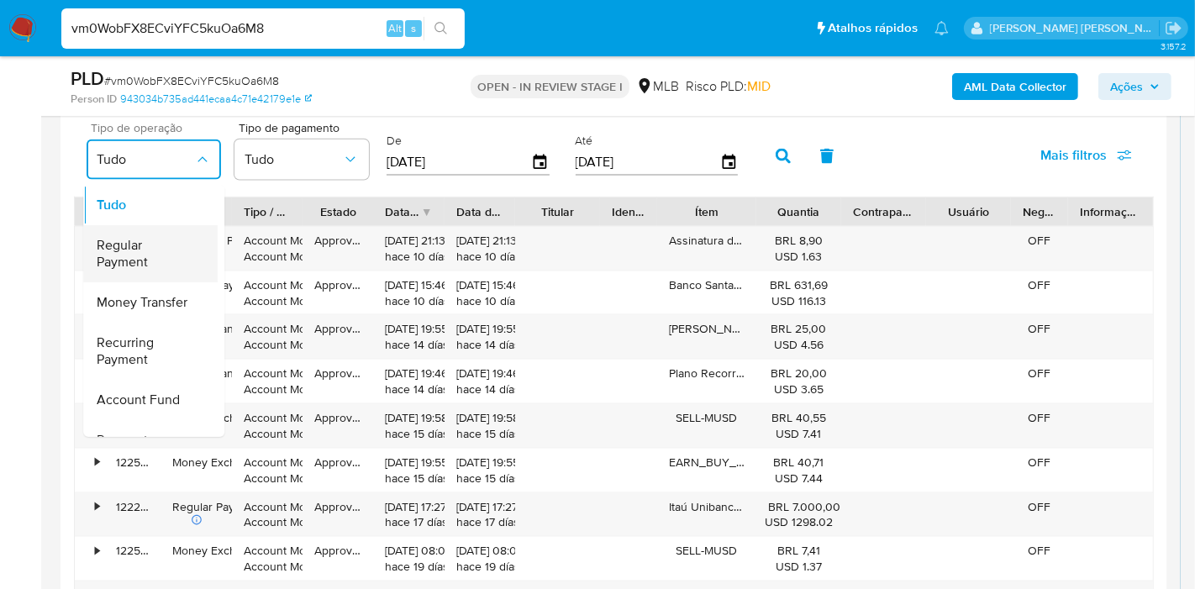
click at [187, 231] on div "Regular Payment" at bounding box center [145, 254] width 97 height 57
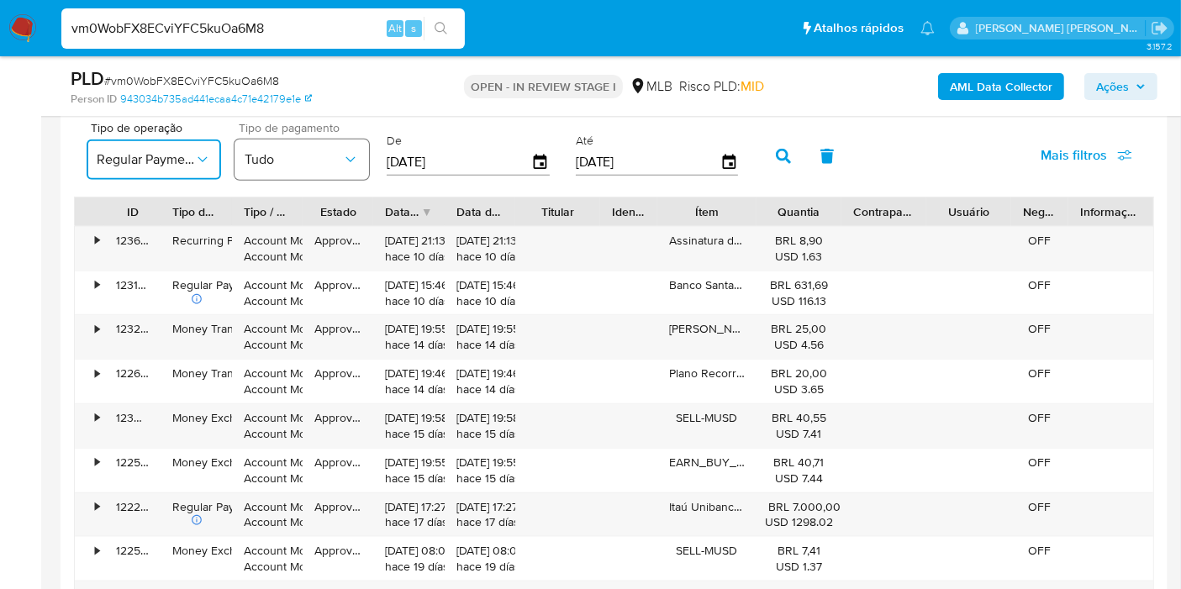
click at [300, 155] on span "Tudo" at bounding box center [293, 159] width 97 height 17
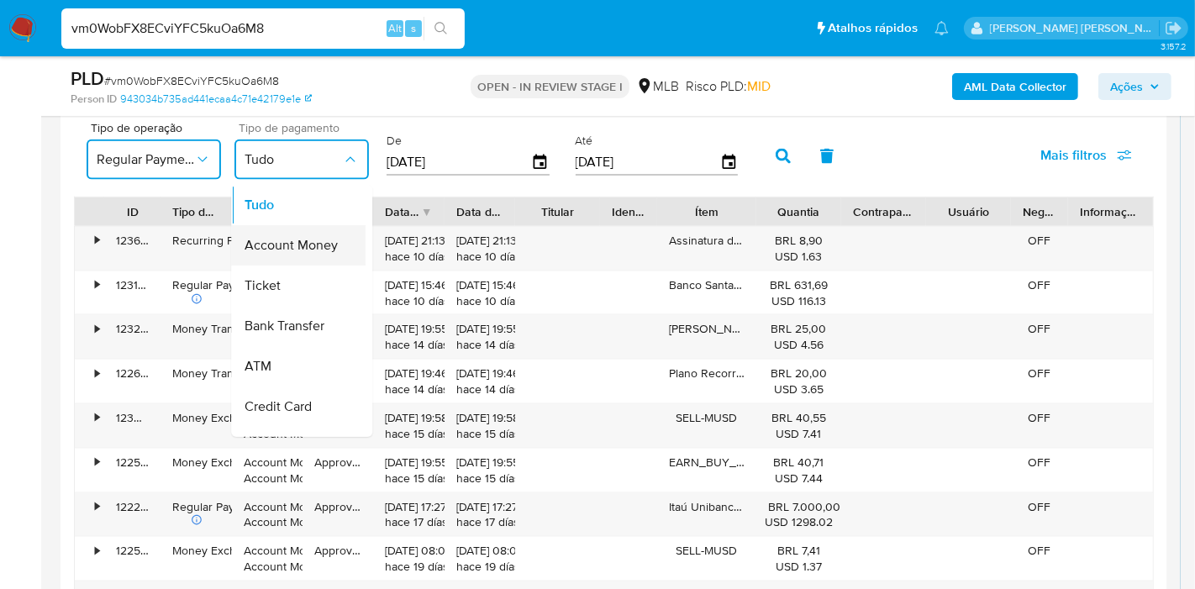
click at [318, 246] on span "Account Money" at bounding box center [291, 246] width 93 height 17
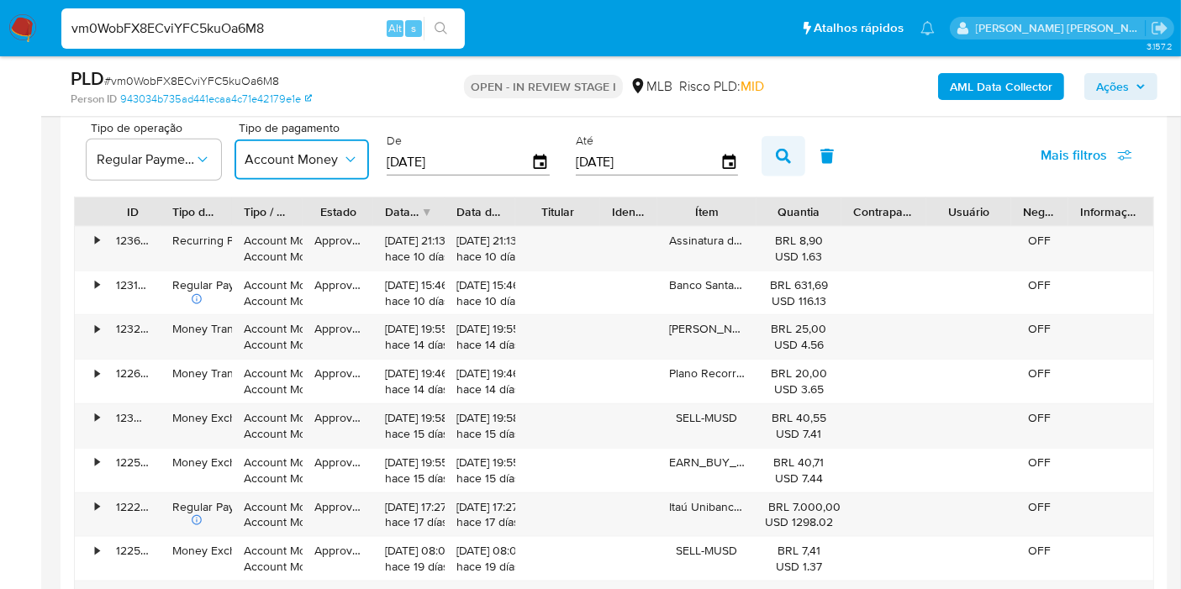
click at [761, 146] on button "button" at bounding box center [783, 156] width 44 height 40
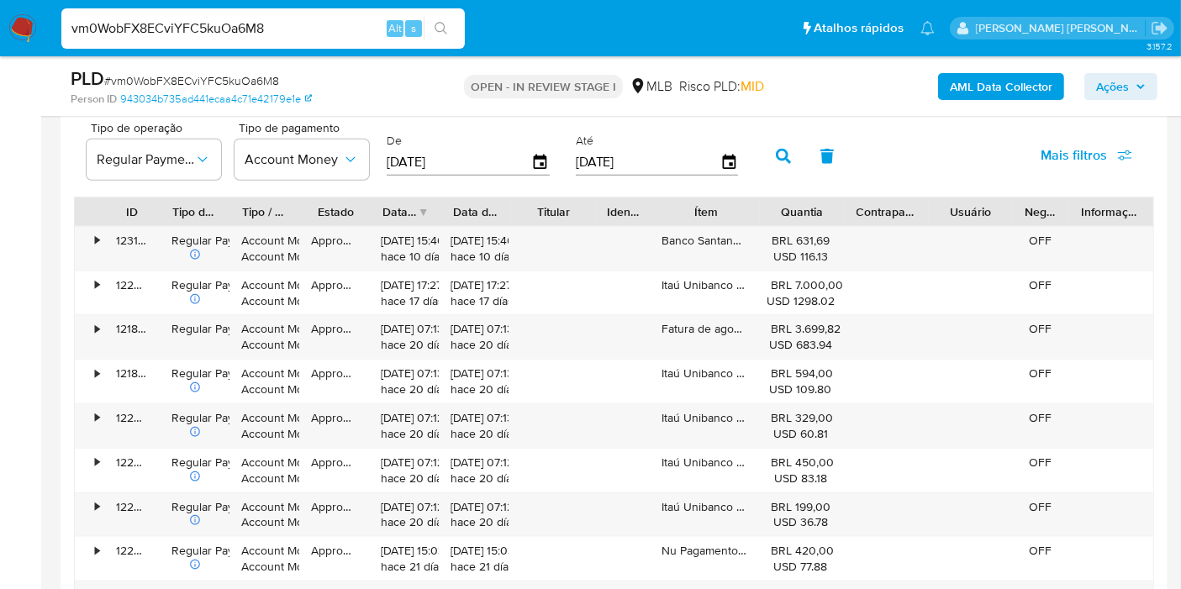
drag, startPoint x: 762, startPoint y: 210, endPoint x: 844, endPoint y: 207, distance: 81.6
click at [844, 207] on div "ID Tipo de operação Tipo / Método Estado Data de criação Data de aprovação Titu…" at bounding box center [614, 211] width 1078 height 29
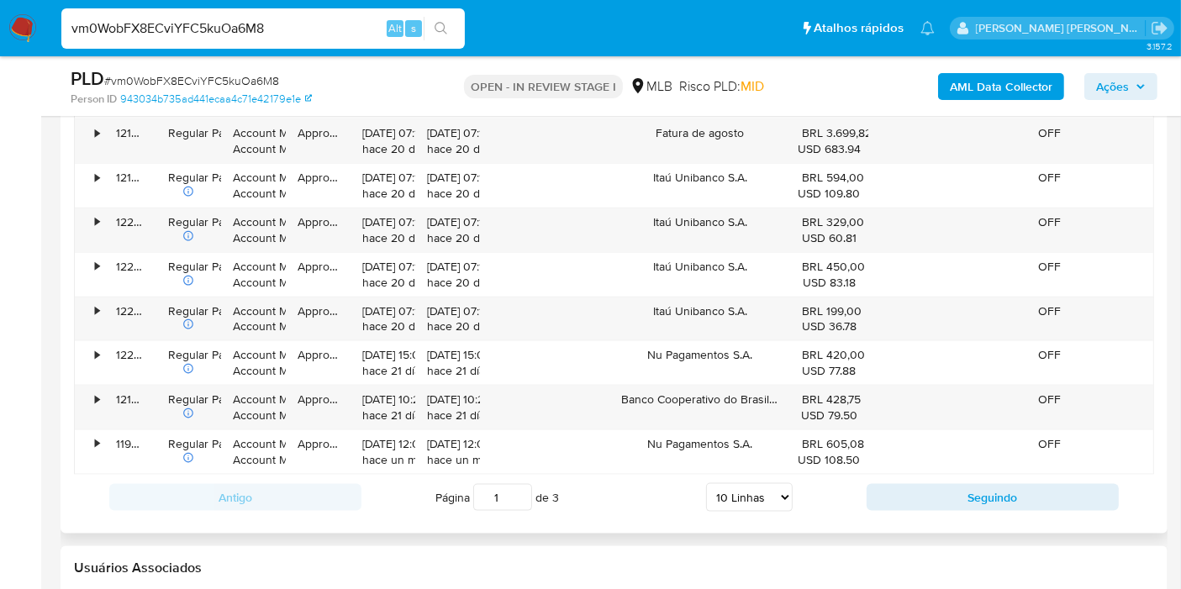
scroll to position [2147, 0]
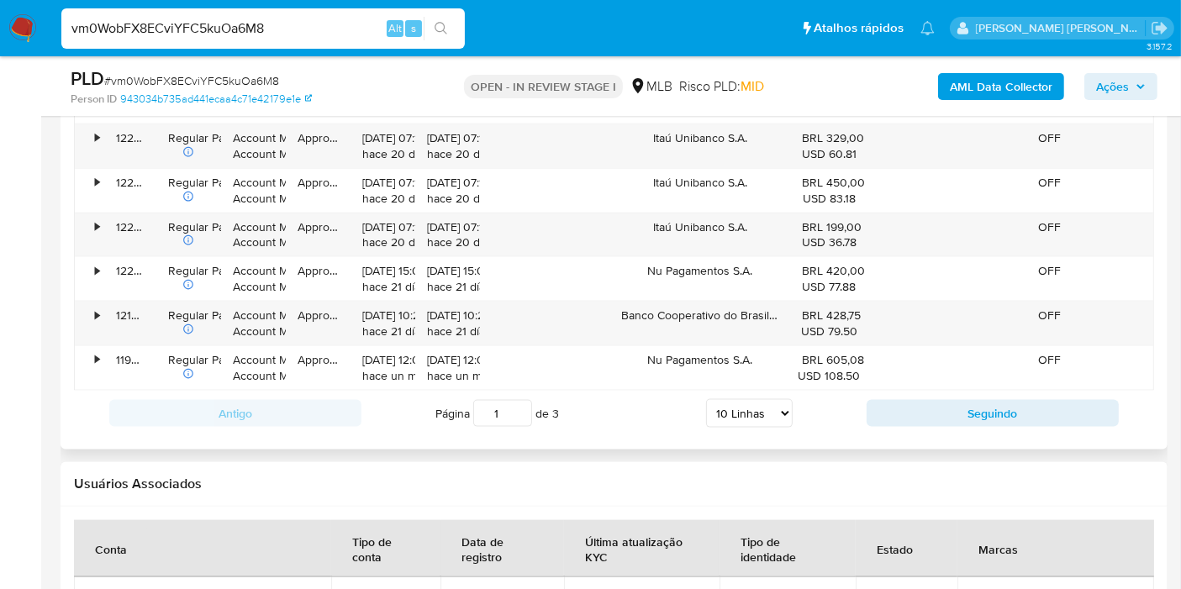
click at [916, 391] on div "Antigo Página 1 de 3 5 Linhas 10 Linhas 20 Linhas 25 Linhas 50 Linhas 100 Linha…" at bounding box center [614, 413] width 1080 height 45
click at [914, 404] on button "Seguindo" at bounding box center [992, 413] width 252 height 27
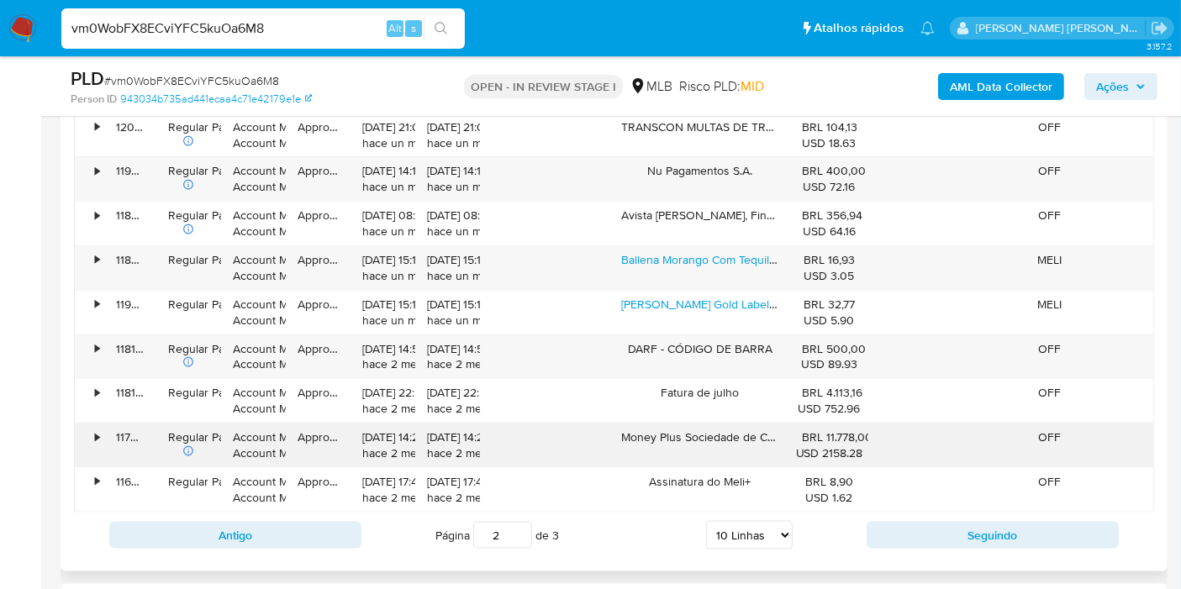
scroll to position [2054, 0]
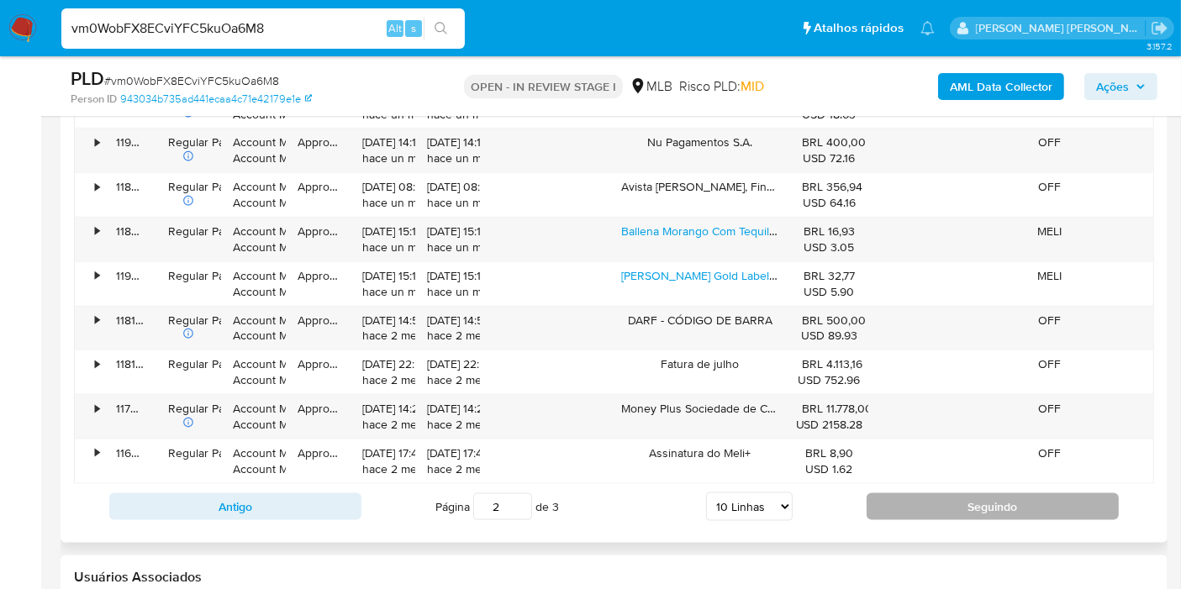
click at [913, 510] on button "Seguindo" at bounding box center [992, 506] width 252 height 27
type input "3"
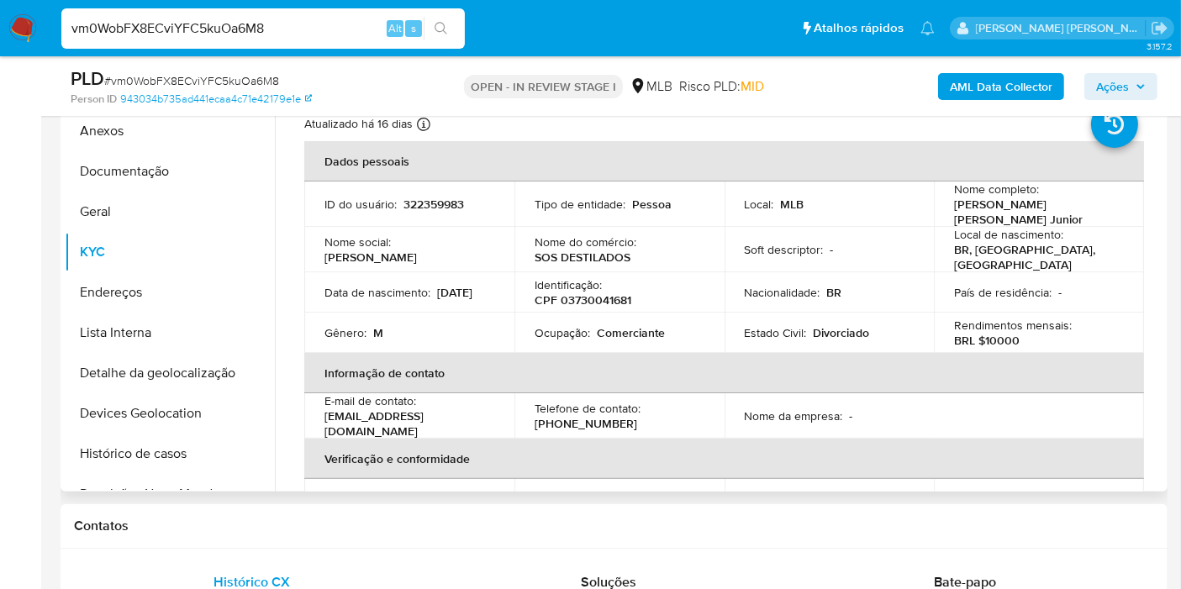
scroll to position [373, 0]
drag, startPoint x: 98, startPoint y: 460, endPoint x: 315, endPoint y: 474, distance: 217.3
click at [99, 460] on button "Histórico de casos" at bounding box center [170, 455] width 210 height 40
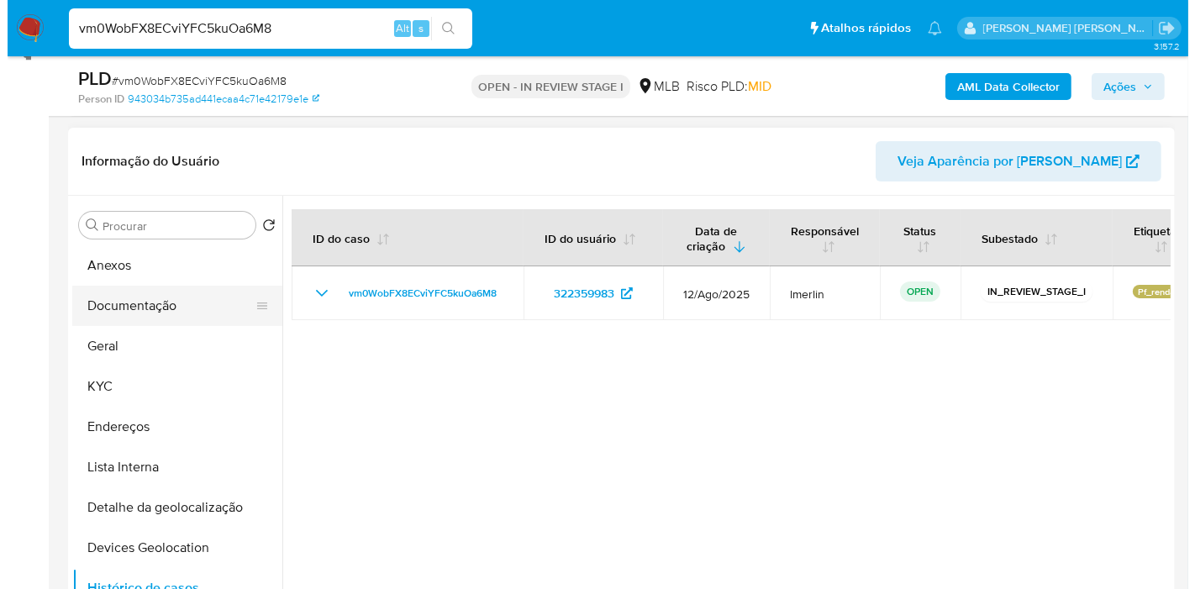
scroll to position [280, 0]
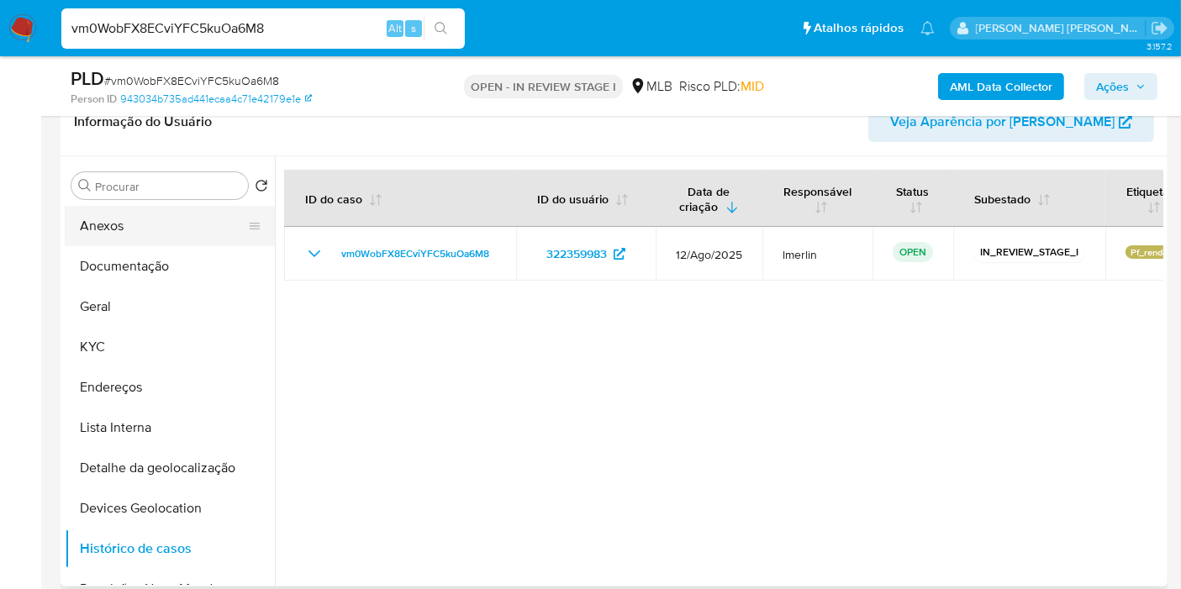
click at [155, 223] on button "Anexos" at bounding box center [163, 226] width 197 height 40
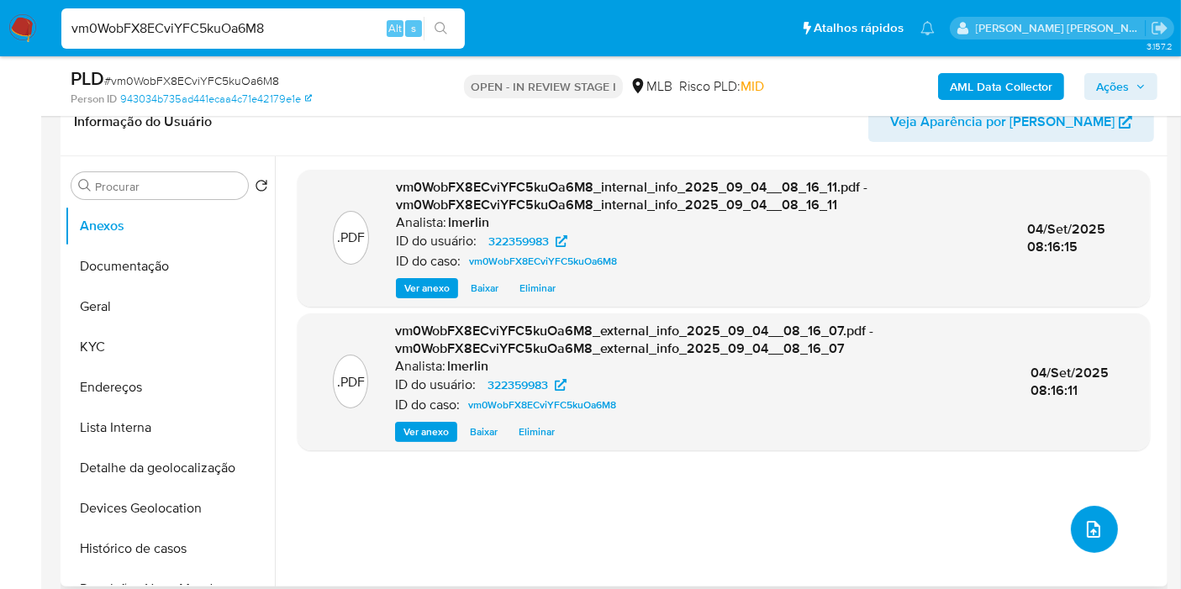
click at [1101, 538] on button "upload-file" at bounding box center [1094, 529] width 47 height 47
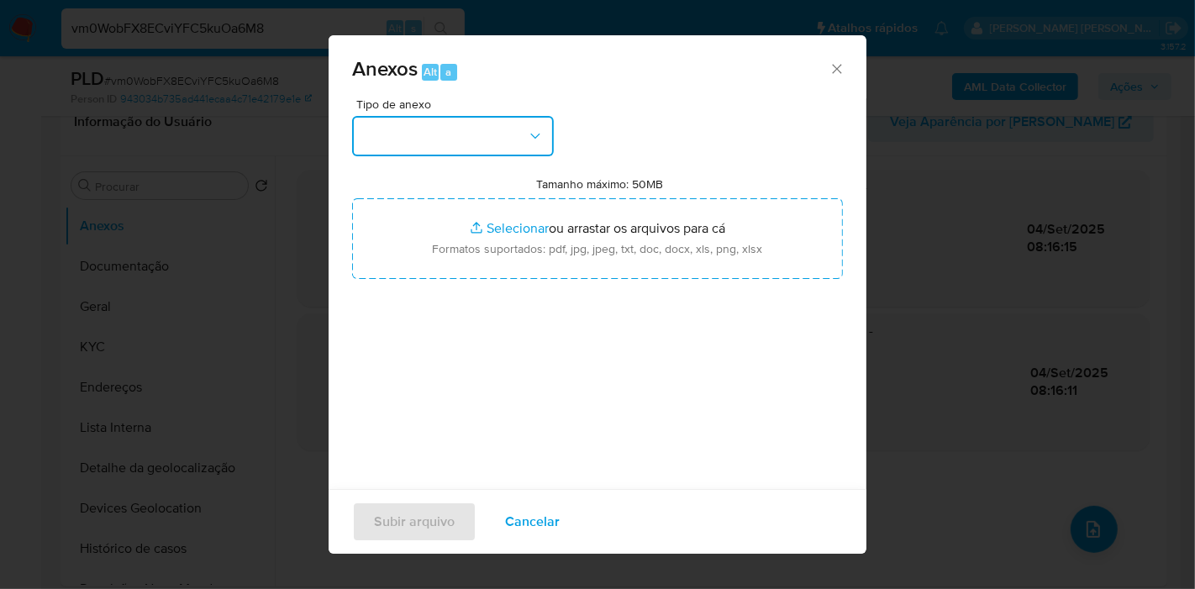
click at [507, 134] on button "button" at bounding box center [453, 136] width 202 height 40
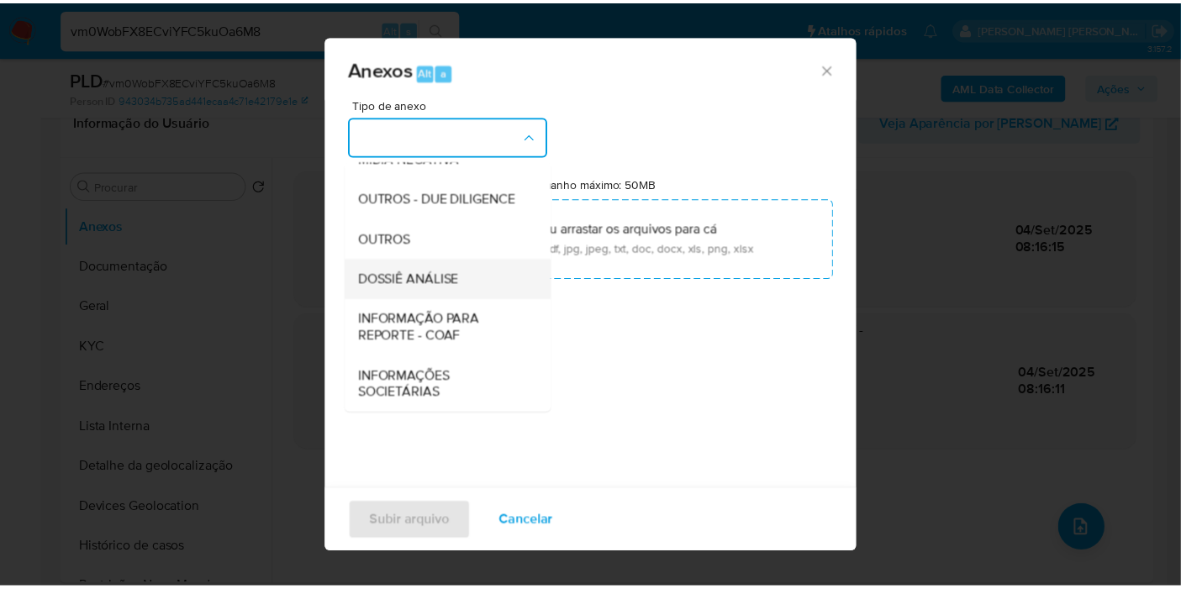
scroll to position [258, 0]
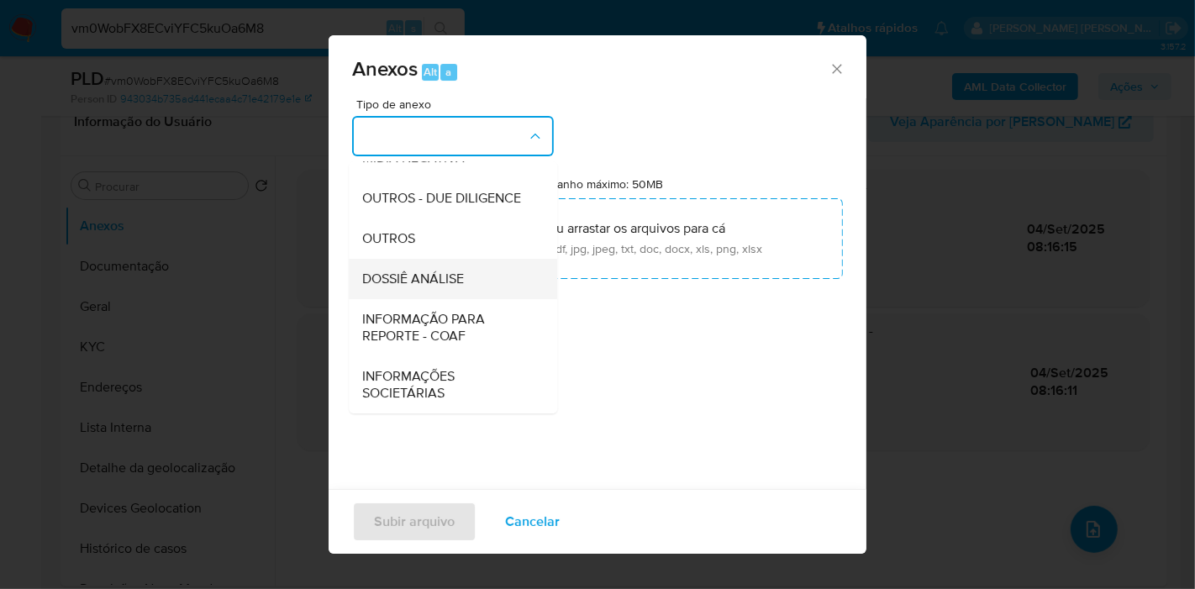
click at [472, 261] on div "DOSSIÊ ANÁLISE" at bounding box center [447, 279] width 171 height 40
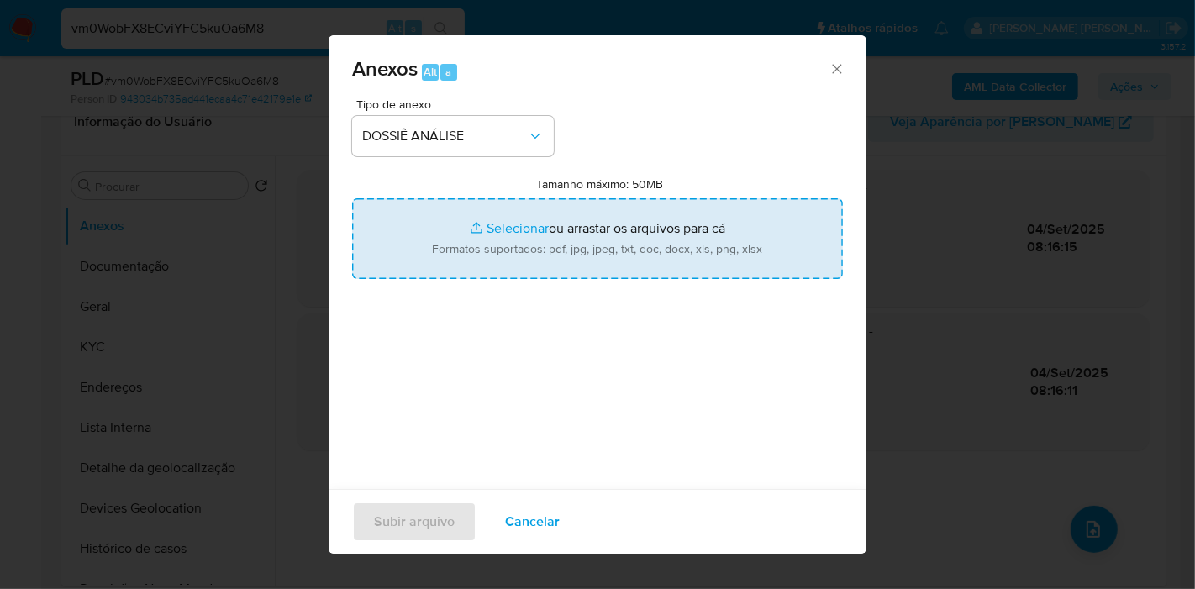
click at [542, 255] on input "Tamanho máximo: 50MB Selecionar arquivos" at bounding box center [597, 238] width 491 height 81
type input "C:\fakepath\SAR - XXX - CPF 03730041681 - [PERSON_NAME] [PERSON_NAME] JUNIOR.pdf"
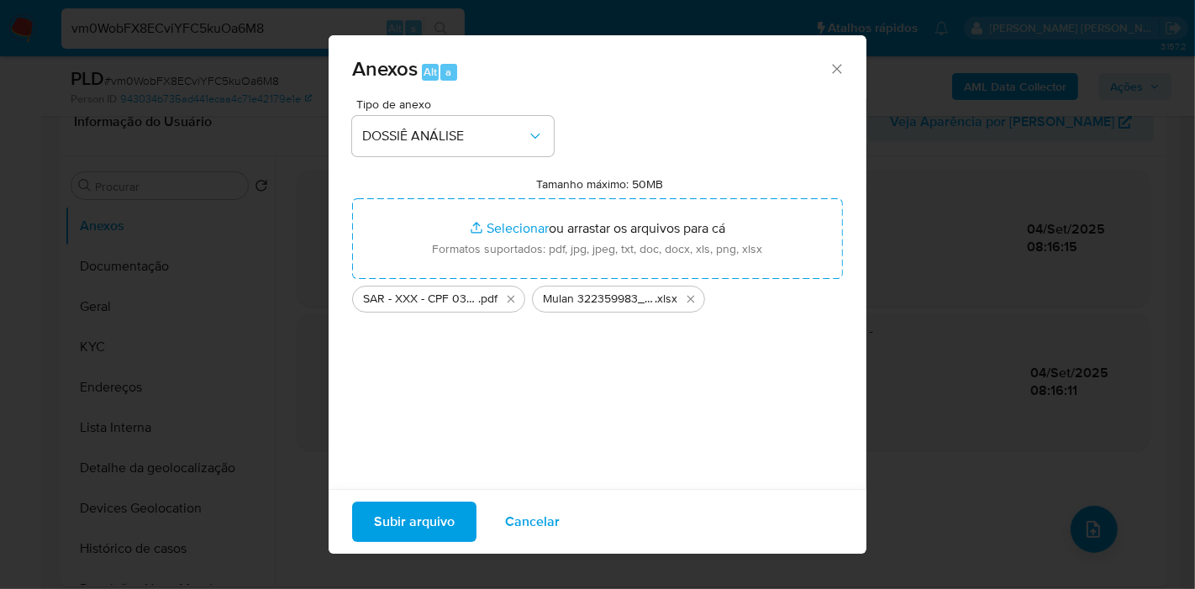
click at [408, 530] on span "Subir arquivo" at bounding box center [414, 521] width 81 height 37
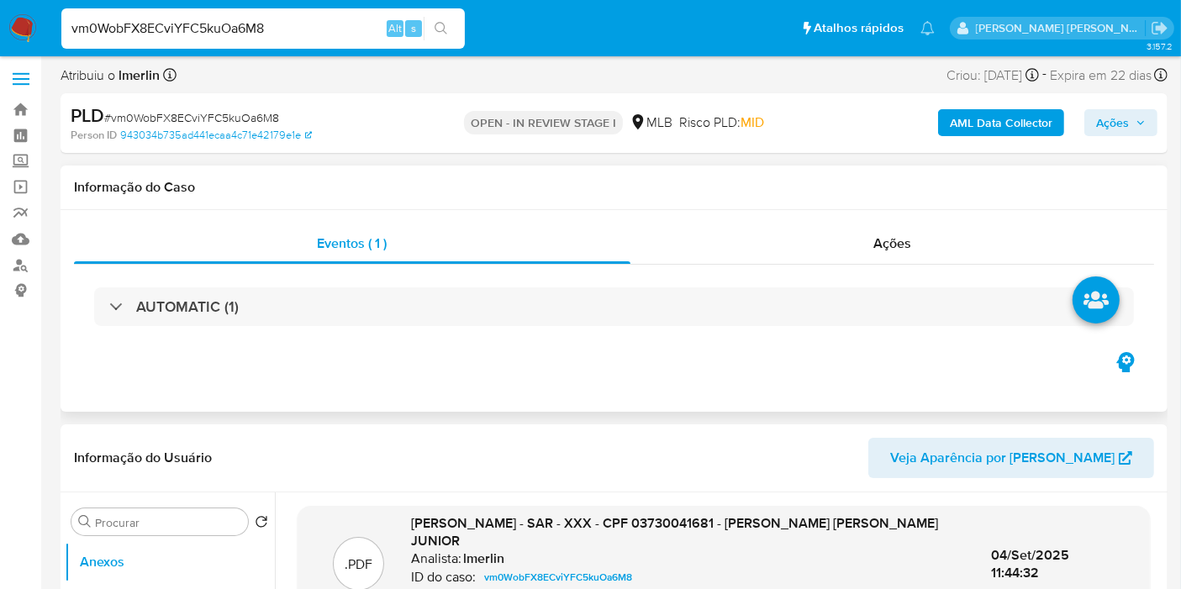
scroll to position [0, 0]
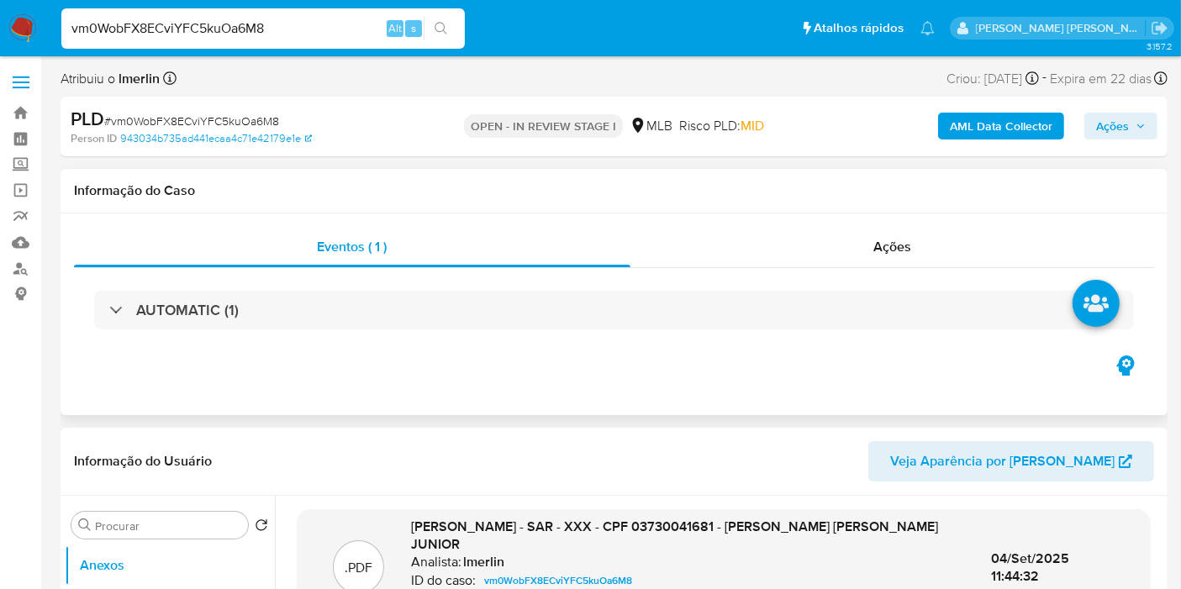
click at [903, 271] on div "AUTOMATIC (1)" at bounding box center [614, 310] width 1080 height 84
click at [904, 270] on div "AUTOMATIC (1)" at bounding box center [614, 310] width 1080 height 84
click at [970, 218] on div "Eventos ( 1 ) Ações AUTOMATIC (1)" at bounding box center [614, 314] width 1107 height 202
click at [966, 252] on div "Ações" at bounding box center [892, 247] width 524 height 40
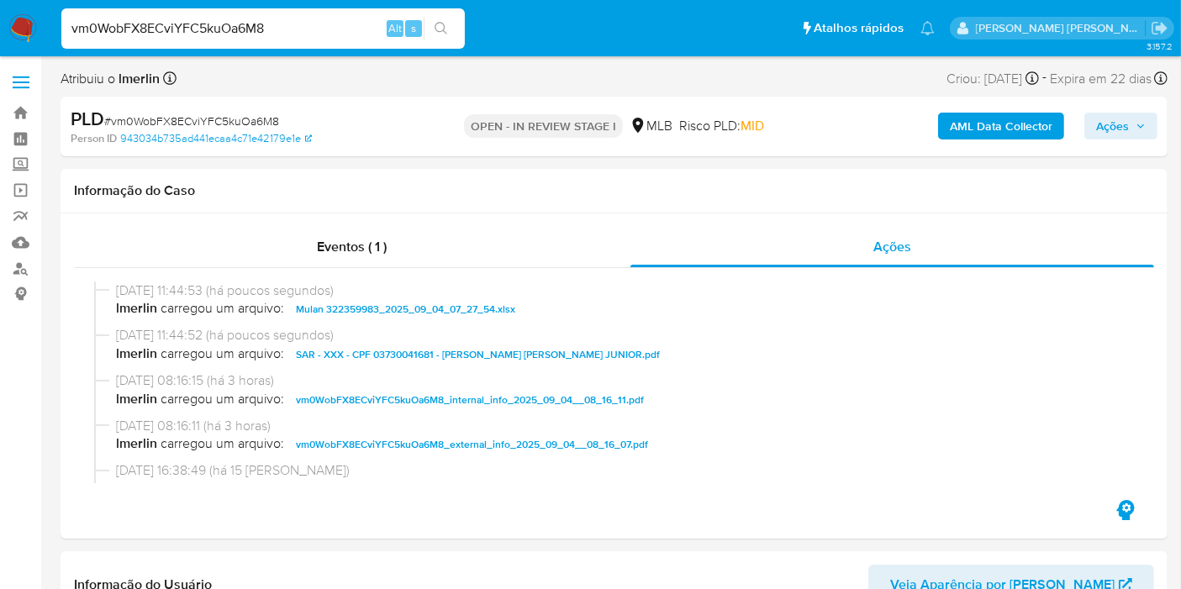
click at [1124, 135] on span "Ações" at bounding box center [1112, 126] width 33 height 27
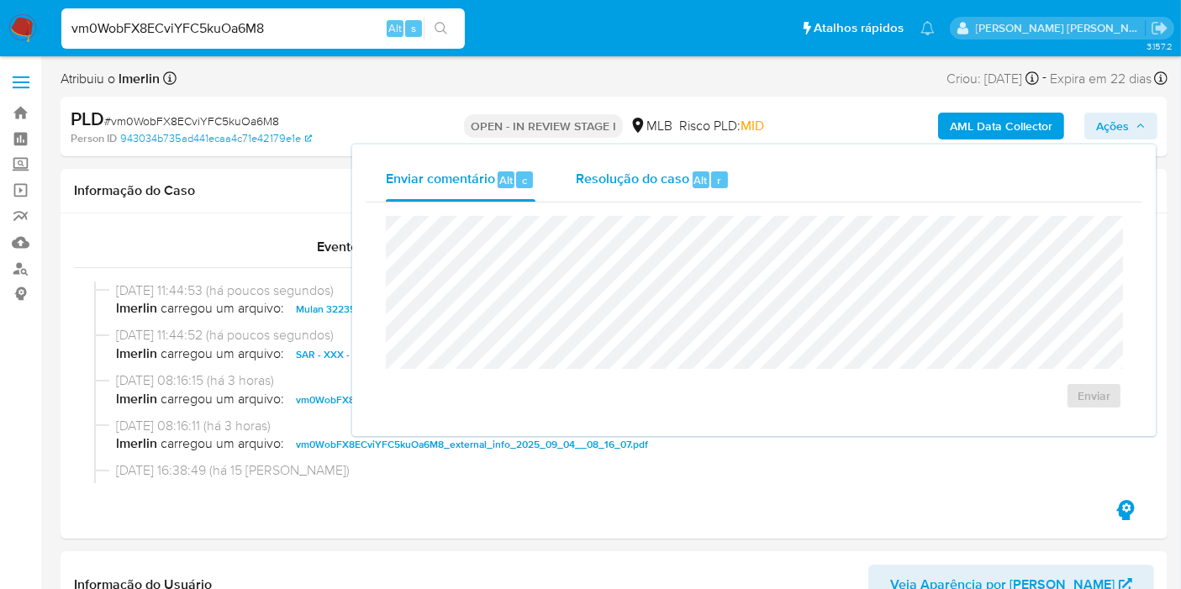
click at [609, 191] on div "Resolução do caso Alt r" at bounding box center [653, 180] width 154 height 44
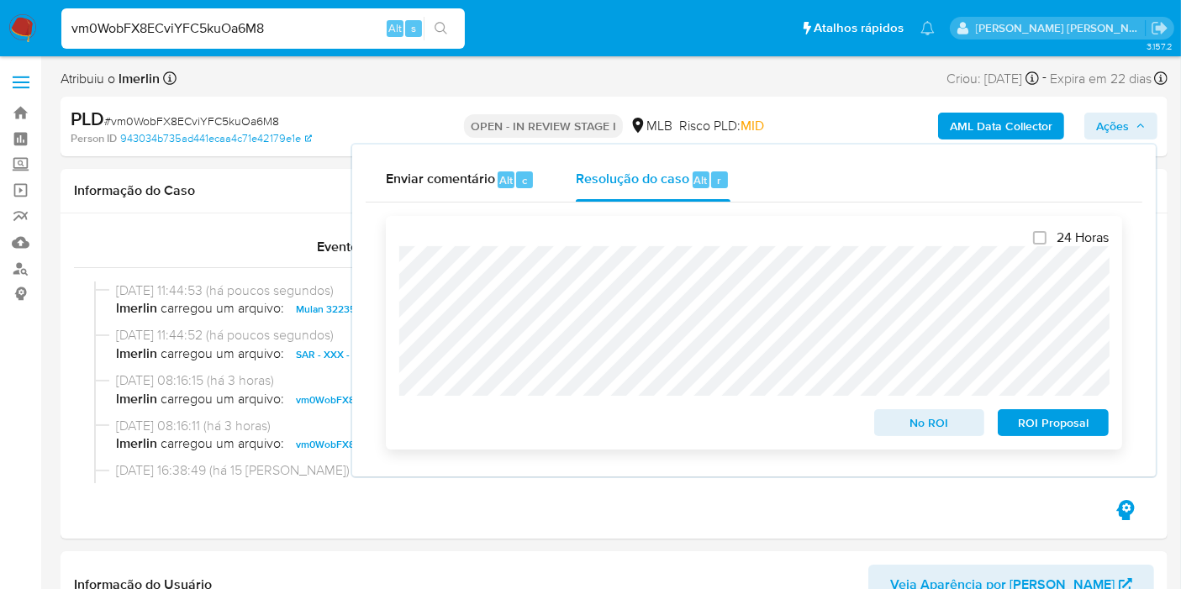
click at [1039, 434] on span "ROI Proposal" at bounding box center [1052, 423] width 87 height 24
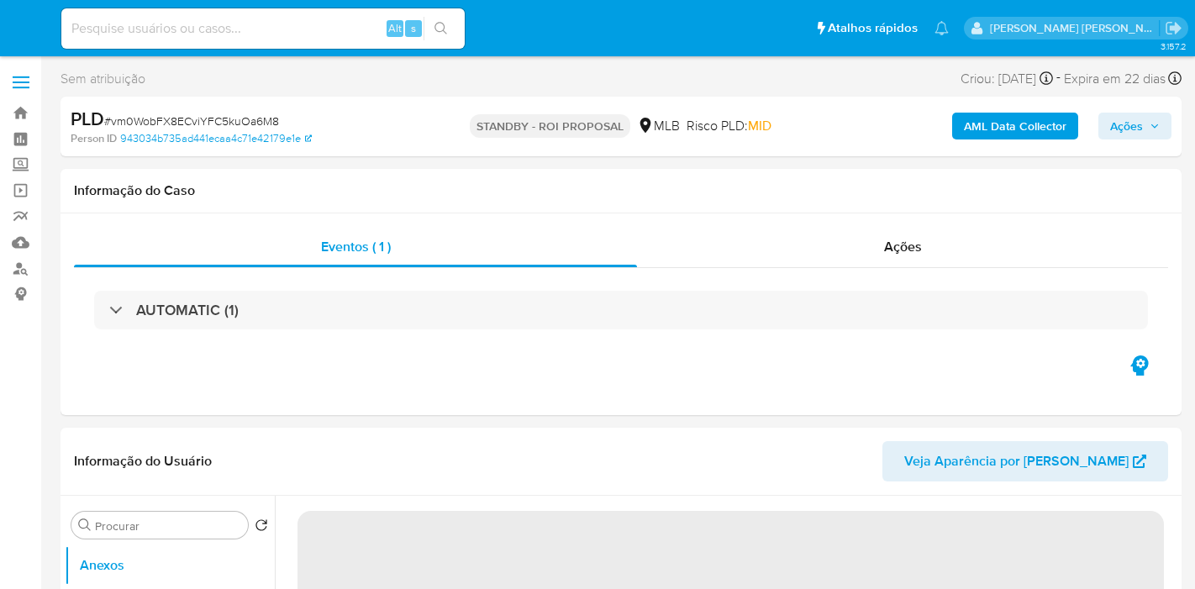
select select "10"
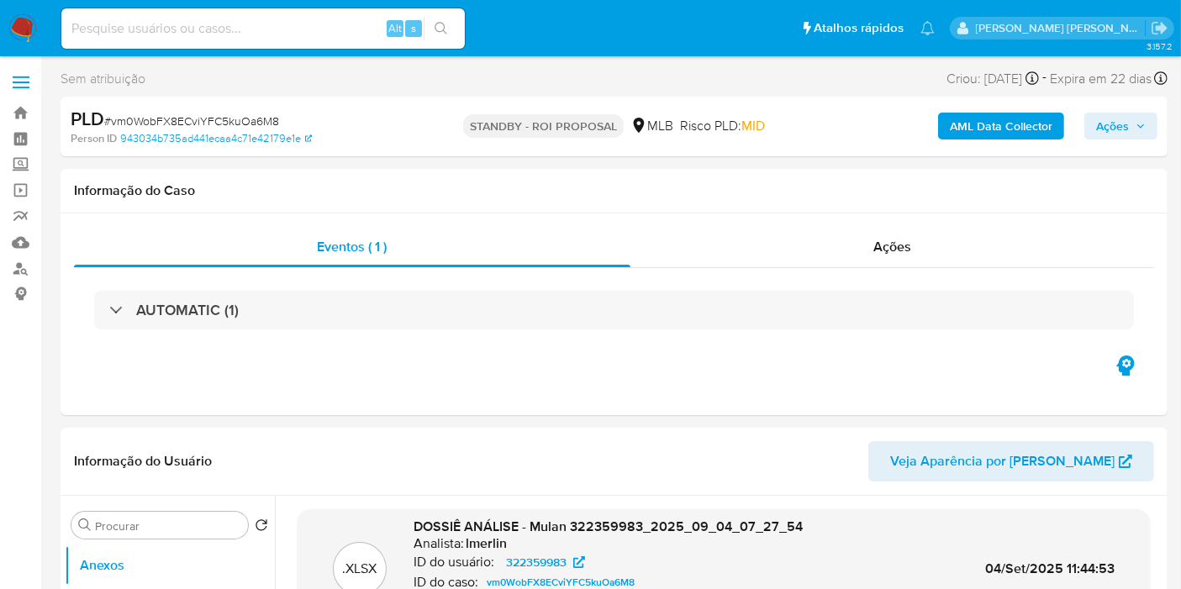
click at [304, 33] on input at bounding box center [262, 29] width 403 height 22
paste input "HcXQfYAknTp7LOMsjWcl0UEE"
type input "HcXQfYAknTp7LOMsjWcl0UEE"
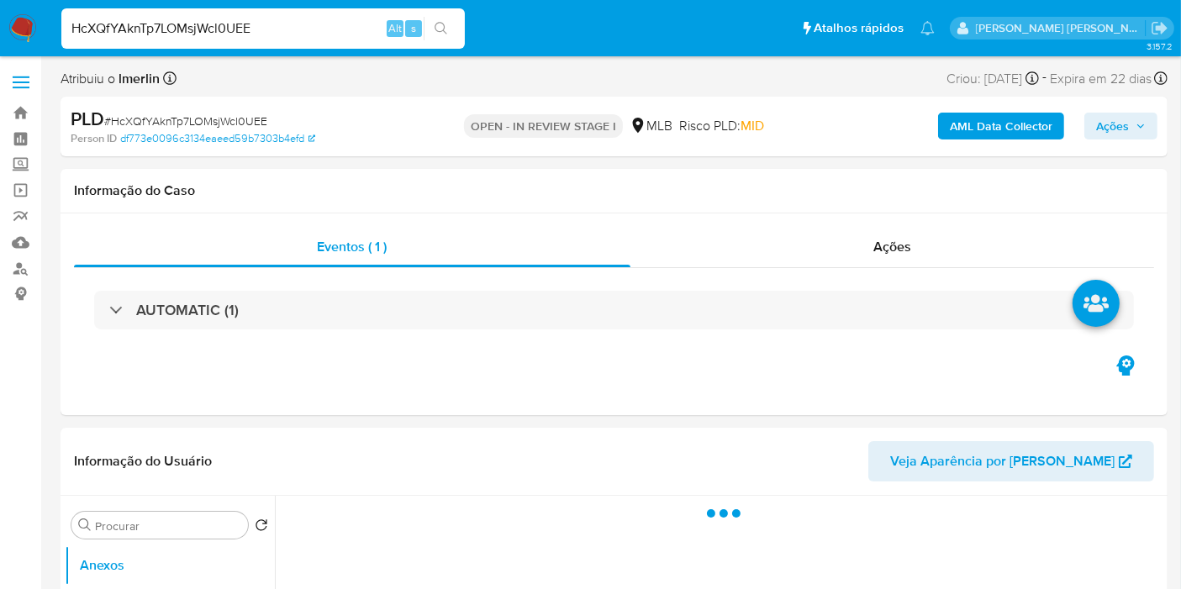
select select "10"
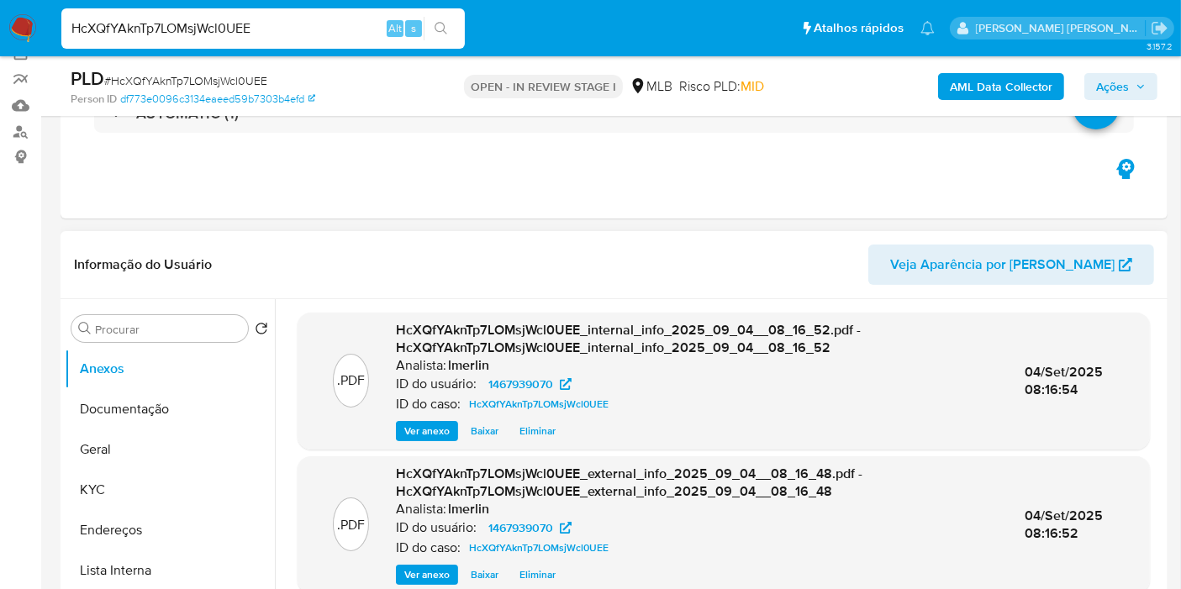
scroll to position [280, 0]
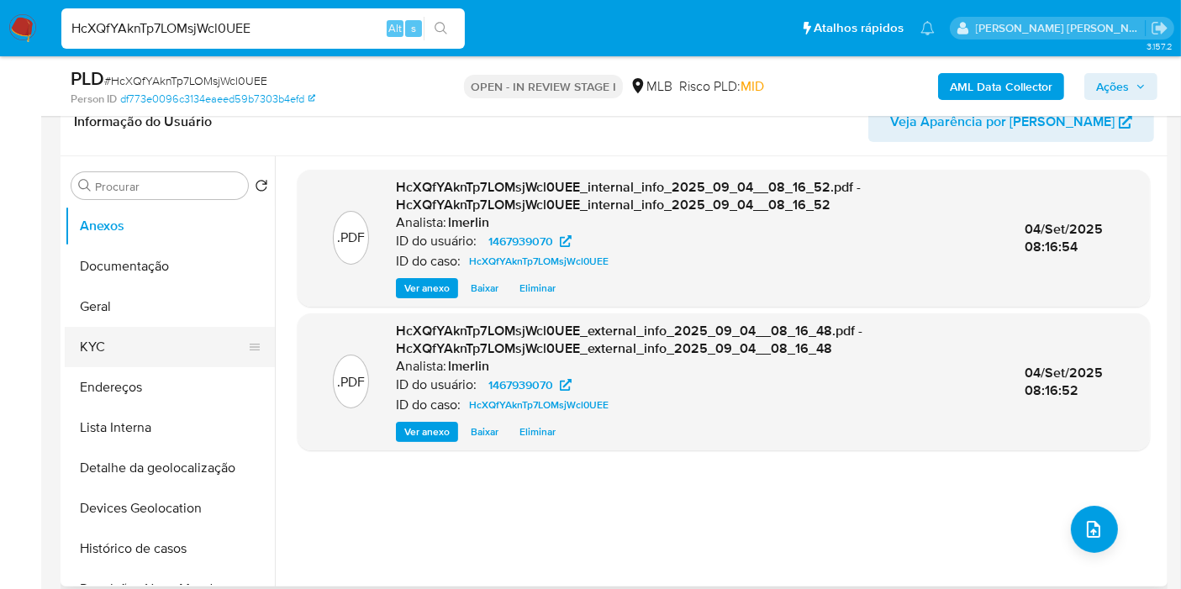
click at [171, 334] on button "KYC" at bounding box center [163, 347] width 197 height 40
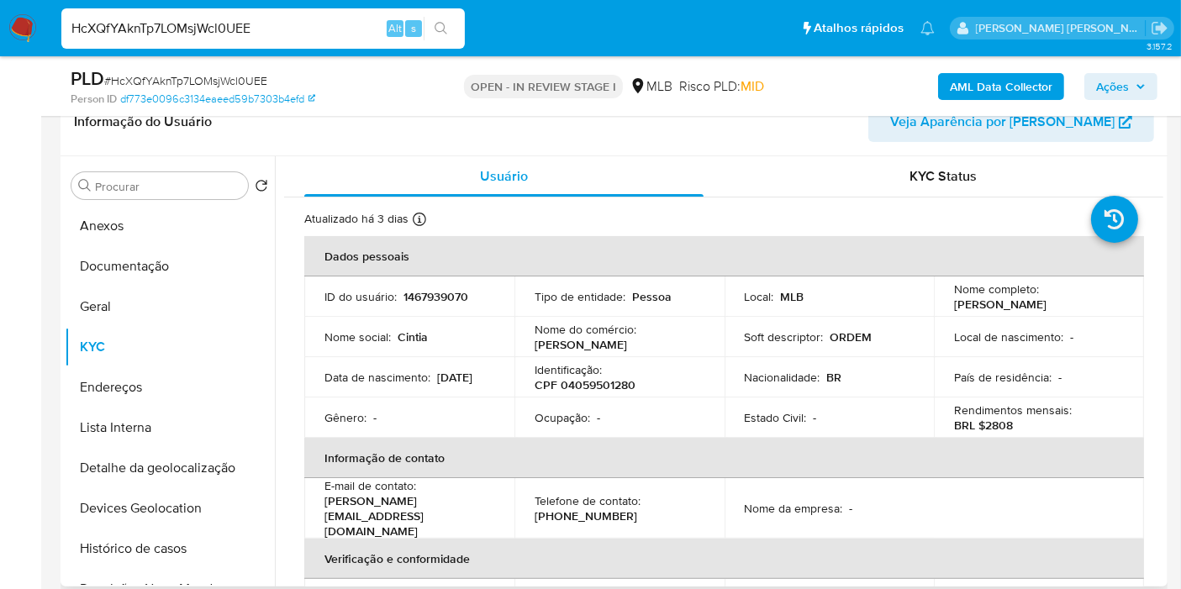
click at [596, 377] on p "CPF 04059501280" at bounding box center [584, 384] width 101 height 15
copy p "04059501280"
